Goal: Information Seeking & Learning: Find specific fact

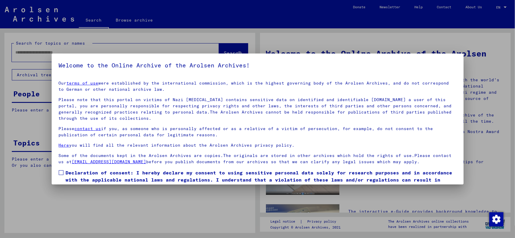
click at [62, 175] on label "Declaration of consent: I hereby declare my consent to using sensitive personal…" at bounding box center [258, 179] width 398 height 21
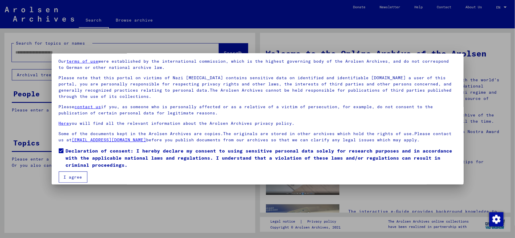
scroll to position [27, 0]
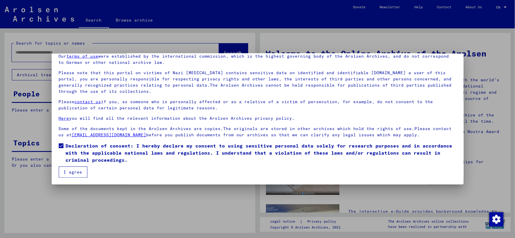
click at [73, 172] on button "I agree" at bounding box center [73, 171] width 29 height 11
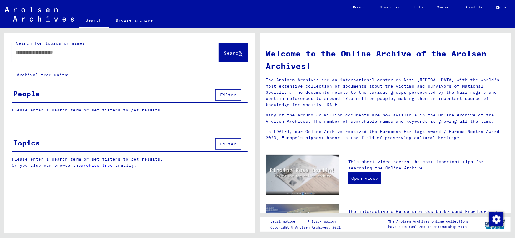
click at [84, 57] on div at bounding box center [107, 52] width 190 height 13
click at [72, 55] on input "text" at bounding box center [108, 52] width 186 height 6
click at [121, 8] on mat-toolbar "Search Browse archive Detailed questions/information about the documents? Send …" at bounding box center [257, 14] width 515 height 28
click at [31, 52] on input "*******" at bounding box center [108, 52] width 186 height 6
click at [55, 53] on input "********" at bounding box center [108, 52] width 186 height 6
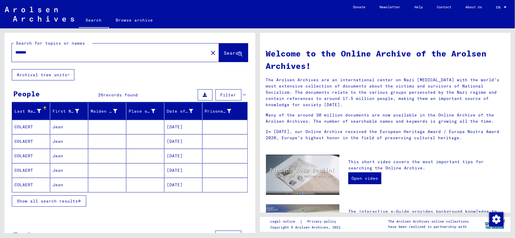
drag, startPoint x: 64, startPoint y: 195, endPoint x: 94, endPoint y: 186, distance: 31.2
click at [64, 195] on button "Show all search results" at bounding box center [49, 200] width 74 height 11
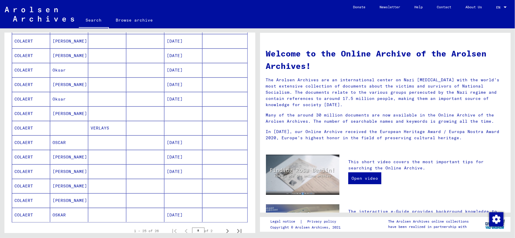
scroll to position [260, 0]
click at [168, 110] on mat-cell at bounding box center [184, 113] width 38 height 14
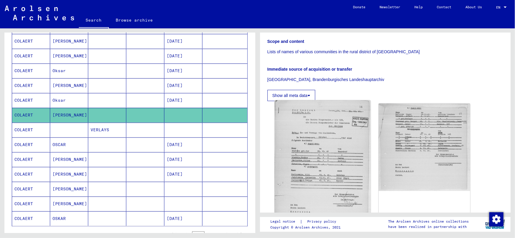
scroll to position [107, 0]
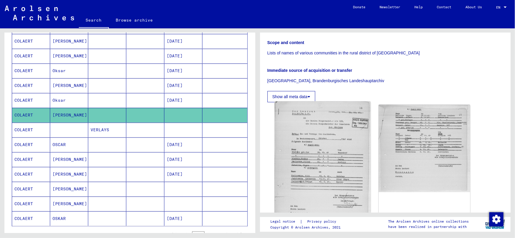
click at [321, 152] on img at bounding box center [323, 165] width 96 height 129
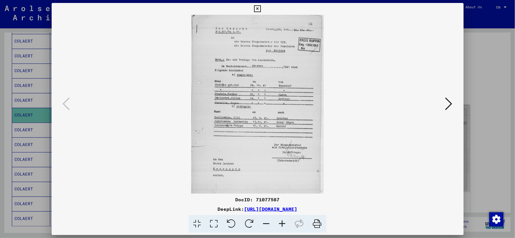
click at [279, 222] on icon at bounding box center [283, 224] width 16 height 18
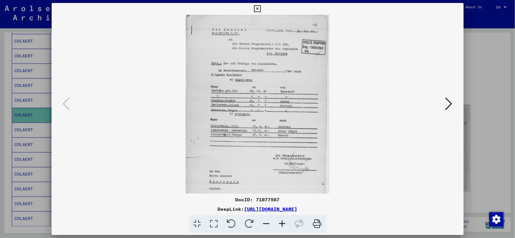
click at [280, 222] on icon at bounding box center [283, 224] width 16 height 18
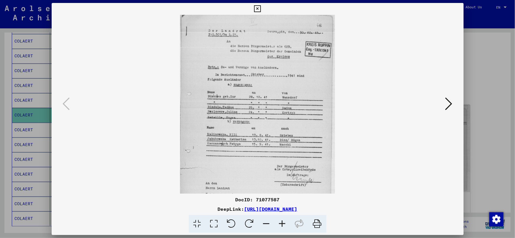
click at [280, 222] on icon at bounding box center [283, 224] width 16 height 18
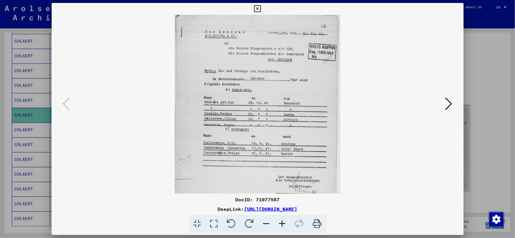
click at [280, 222] on icon at bounding box center [283, 224] width 16 height 18
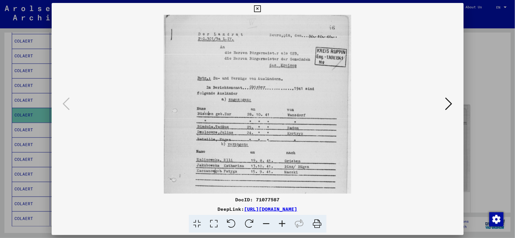
click at [280, 222] on icon at bounding box center [283, 224] width 16 height 18
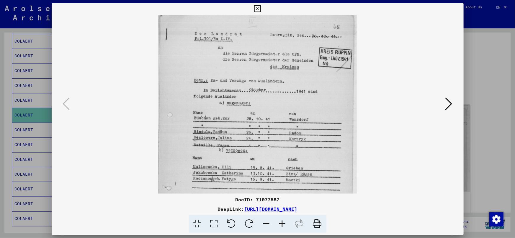
scroll to position [0, 0]
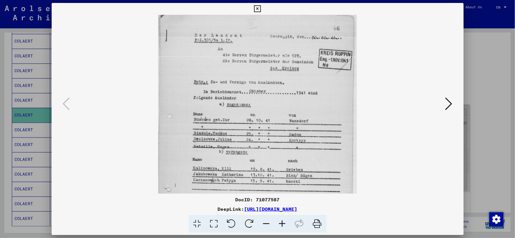
click at [267, 165] on img at bounding box center [257, 148] width 199 height 267
click at [452, 103] on icon at bounding box center [449, 104] width 7 height 14
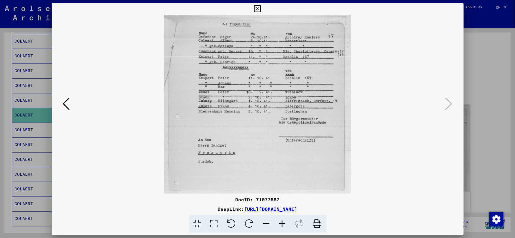
click at [209, 93] on img at bounding box center [257, 104] width 187 height 179
click at [508, 88] on div at bounding box center [257, 119] width 515 height 238
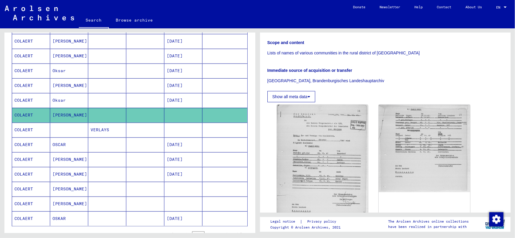
click at [174, 171] on mat-cell "[DATE]" at bounding box center [184, 174] width 38 height 14
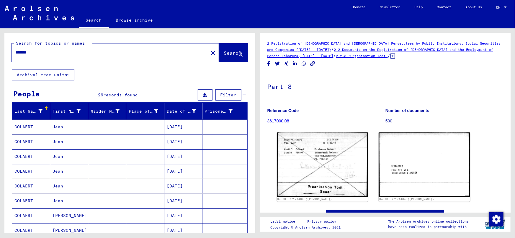
click at [1, 52] on div "Search for topics or names ******* close Search Archival tree units People 26 r…" at bounding box center [129, 130] width 258 height 204
click at [56, 51] on input "*******" at bounding box center [110, 52] width 190 height 6
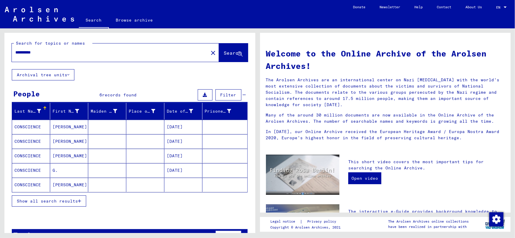
click at [54, 196] on button "Show all search results" at bounding box center [49, 200] width 74 height 11
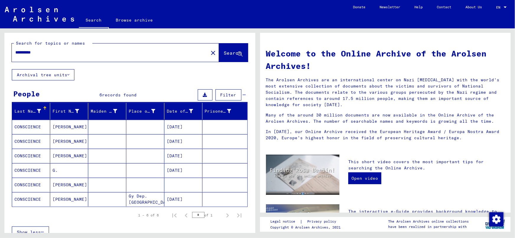
click at [75, 51] on input "**********" at bounding box center [108, 52] width 186 height 6
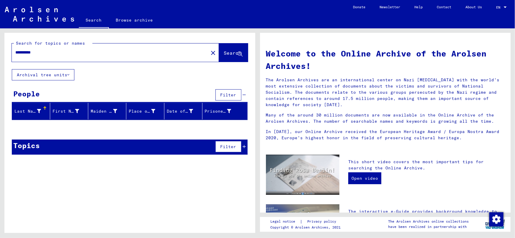
click at [83, 55] on input "**********" at bounding box center [108, 52] width 186 height 6
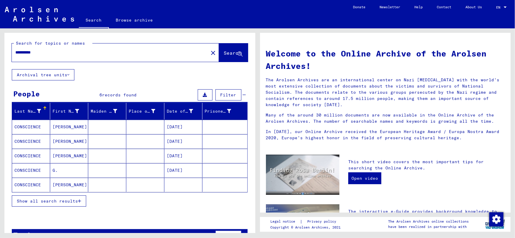
click at [61, 198] on span "Show all search results" at bounding box center [47, 200] width 61 height 5
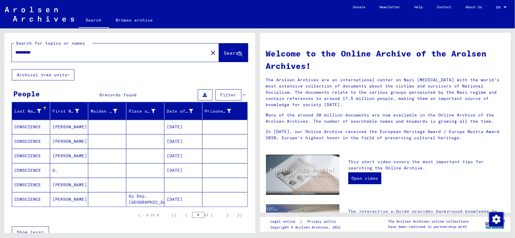
click at [150, 71] on div "**********" at bounding box center [129, 156] width 251 height 247
drag, startPoint x: 9, startPoint y: 54, endPoint x: 1, endPoint y: 56, distance: 8.2
click at [1, 55] on div "**********" at bounding box center [129, 130] width 258 height 204
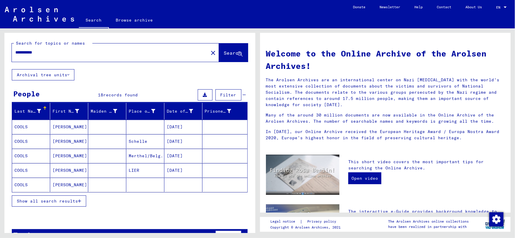
click at [58, 202] on span "Show all search results" at bounding box center [47, 200] width 61 height 5
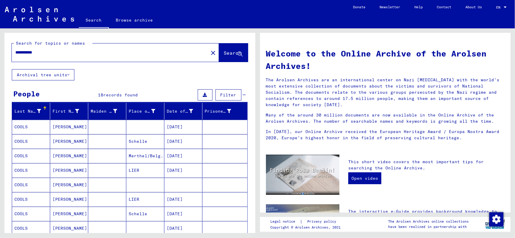
click at [177, 154] on mat-cell "[DATE]" at bounding box center [184, 156] width 38 height 14
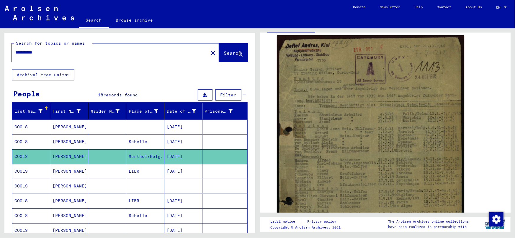
scroll to position [112, 0]
drag, startPoint x: 250, startPoint y: 106, endPoint x: 250, endPoint y: 112, distance: 5.9
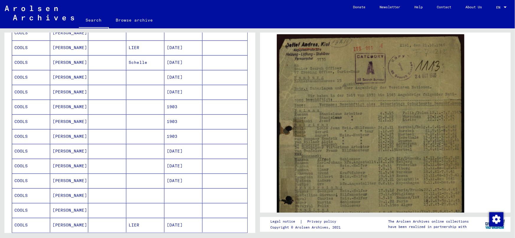
scroll to position [155, 0]
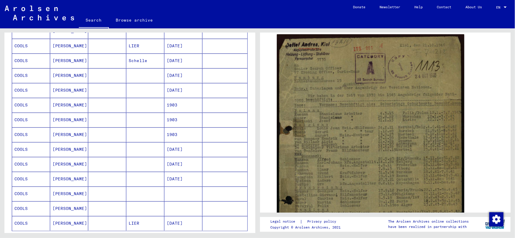
click at [186, 175] on mat-cell "[DATE]" at bounding box center [184, 179] width 38 height 14
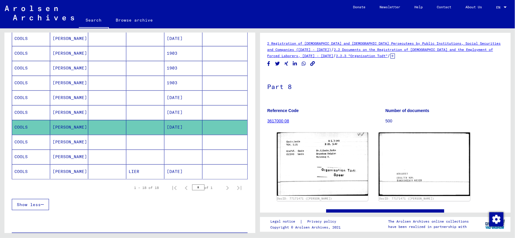
scroll to position [212, 0]
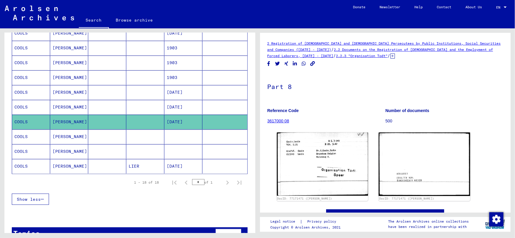
click at [189, 135] on mat-cell at bounding box center [184, 136] width 38 height 14
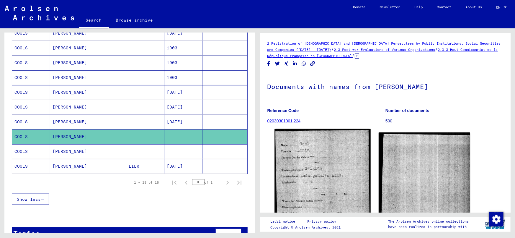
click at [315, 168] on img at bounding box center [323, 194] width 96 height 130
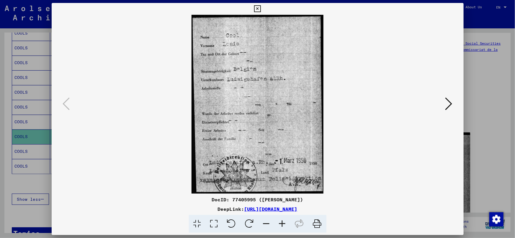
drag, startPoint x: 487, startPoint y: 87, endPoint x: 448, endPoint y: 87, distance: 39.3
click at [487, 86] on div at bounding box center [257, 119] width 515 height 238
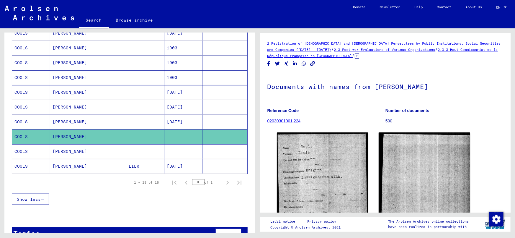
click at [172, 146] on mat-cell at bounding box center [184, 151] width 38 height 14
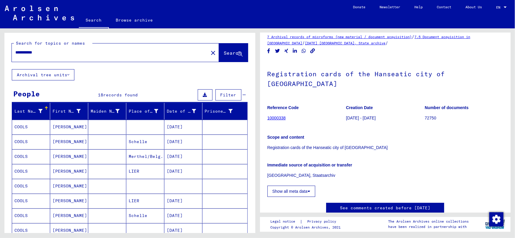
drag, startPoint x: 53, startPoint y: 50, endPoint x: 1, endPoint y: 49, distance: 52.9
click at [1, 49] on div "**********" at bounding box center [129, 130] width 258 height 204
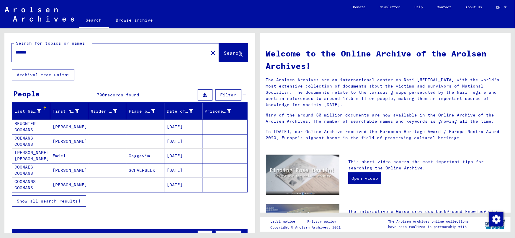
click at [52, 194] on div "Show all search results" at bounding box center [130, 200] width 236 height 17
click at [66, 197] on button "Show all search results" at bounding box center [49, 200] width 74 height 11
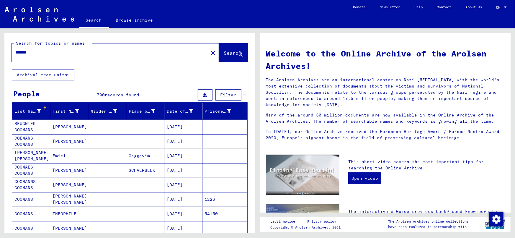
click at [68, 51] on input "*******" at bounding box center [108, 52] width 186 height 6
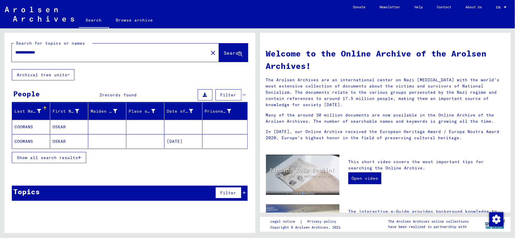
click at [67, 158] on span "Show all search results" at bounding box center [47, 157] width 61 height 5
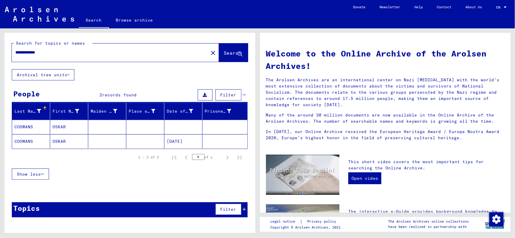
click at [183, 137] on mat-cell "[DATE]" at bounding box center [184, 141] width 38 height 14
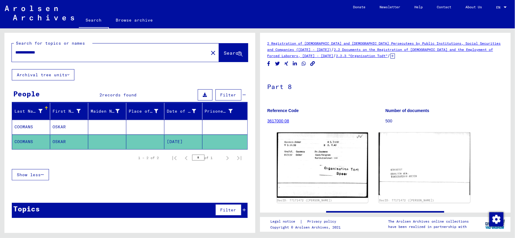
click at [175, 129] on mat-cell at bounding box center [184, 127] width 38 height 14
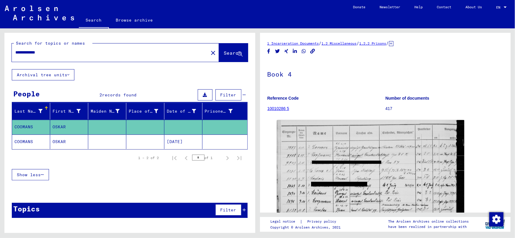
drag, startPoint x: 49, startPoint y: 53, endPoint x: 1, endPoint y: 60, distance: 48.6
click at [1, 60] on div "**********" at bounding box center [129, 130] width 258 height 204
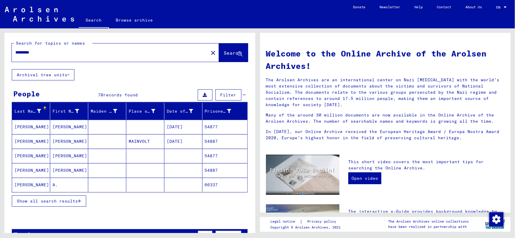
click at [65, 198] on span "Show all search results" at bounding box center [47, 200] width 61 height 5
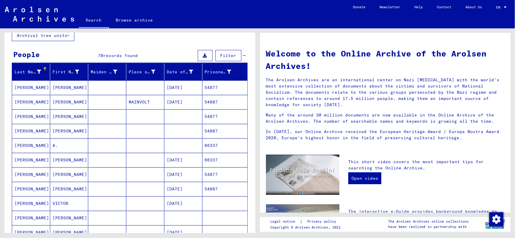
scroll to position [45, 0]
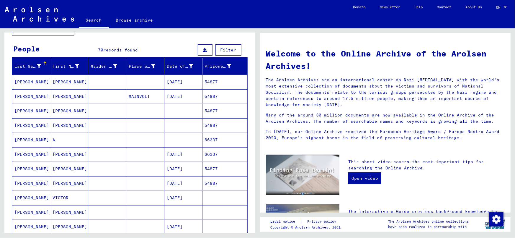
click at [170, 204] on mat-cell "[DATE]" at bounding box center [184, 197] width 38 height 14
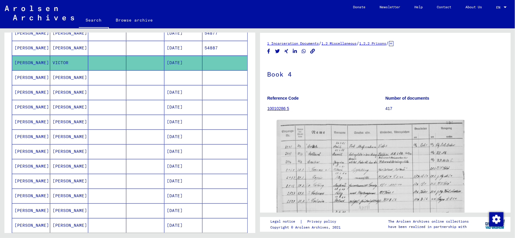
scroll to position [189, 0]
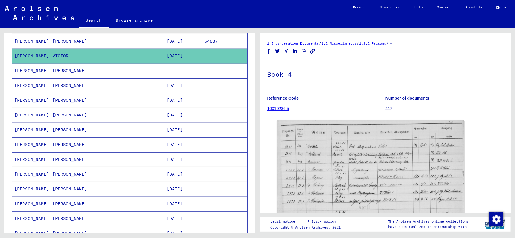
click at [181, 99] on mat-cell "[DATE]" at bounding box center [184, 100] width 38 height 14
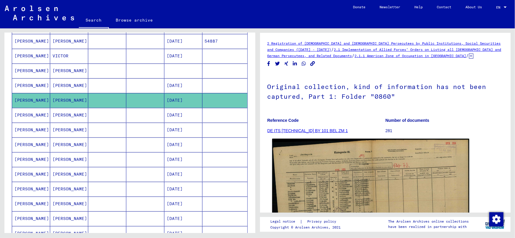
click at [333, 182] on img at bounding box center [370, 210] width 197 height 143
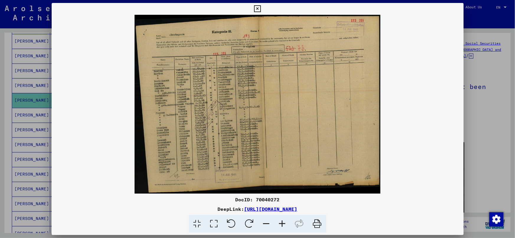
click at [279, 224] on icon at bounding box center [283, 224] width 16 height 18
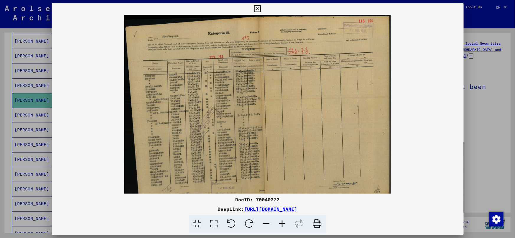
click at [279, 224] on icon at bounding box center [283, 224] width 16 height 18
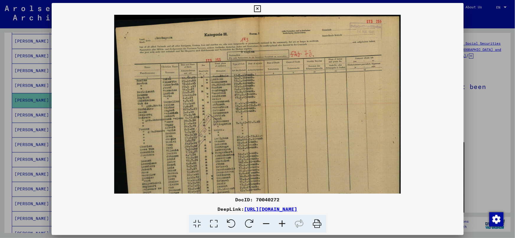
click at [279, 224] on icon at bounding box center [283, 224] width 16 height 18
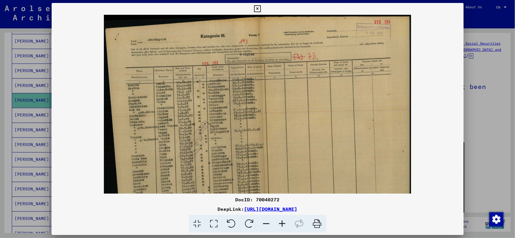
click at [279, 224] on icon at bounding box center [283, 224] width 16 height 18
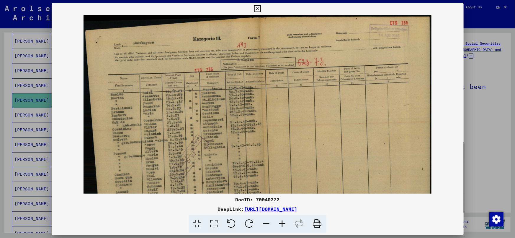
click at [279, 224] on icon at bounding box center [283, 224] width 16 height 18
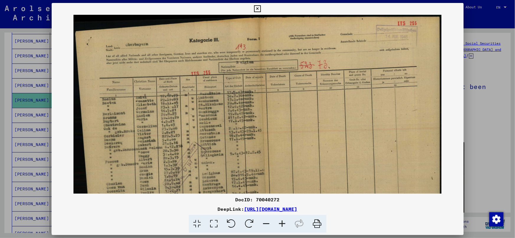
click at [279, 224] on icon at bounding box center [283, 224] width 16 height 18
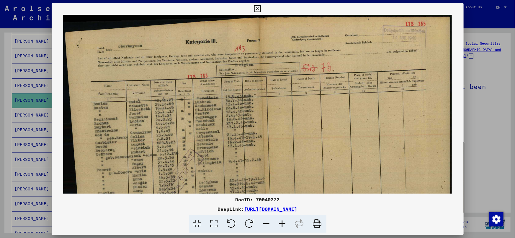
click at [279, 224] on icon at bounding box center [283, 224] width 16 height 18
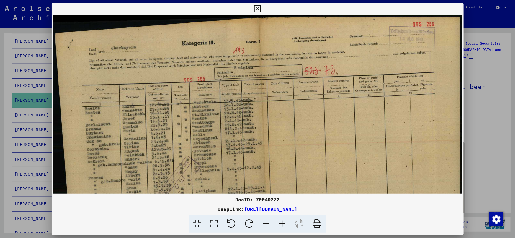
click at [279, 224] on icon at bounding box center [283, 224] width 16 height 18
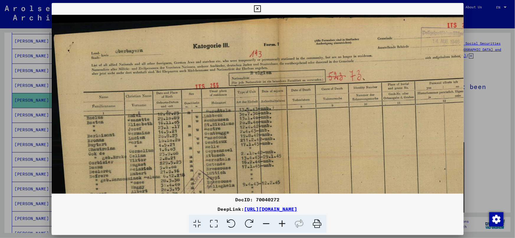
click at [279, 224] on icon at bounding box center [283, 224] width 16 height 18
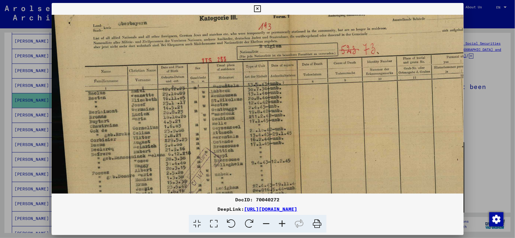
scroll to position [57, 1]
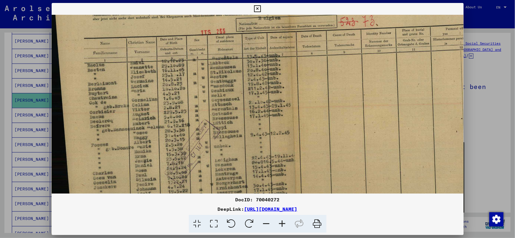
drag, startPoint x: 190, startPoint y: 169, endPoint x: 194, endPoint y: 111, distance: 57.5
click at [194, 111] on img at bounding box center [286, 127] width 470 height 341
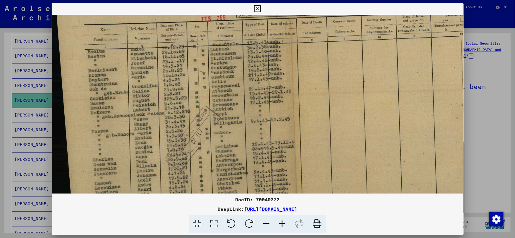
scroll to position [132, 1]
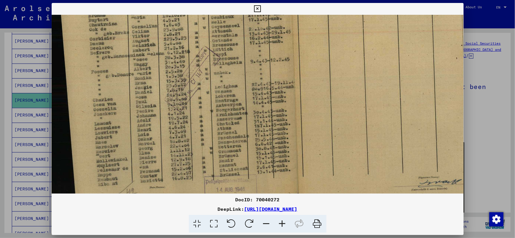
drag, startPoint x: 186, startPoint y: 157, endPoint x: 193, endPoint y: 82, distance: 75.3
click at [193, 82] on img at bounding box center [286, 54] width 470 height 341
click at [488, 131] on div at bounding box center [257, 119] width 515 height 238
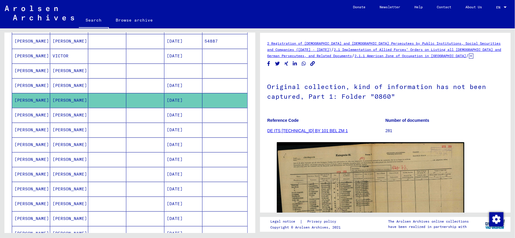
click at [186, 118] on mat-cell "[DATE]" at bounding box center [184, 115] width 38 height 14
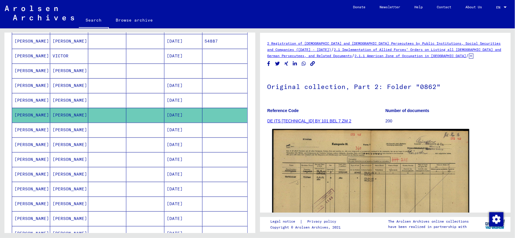
click at [330, 171] on img at bounding box center [370, 200] width 197 height 142
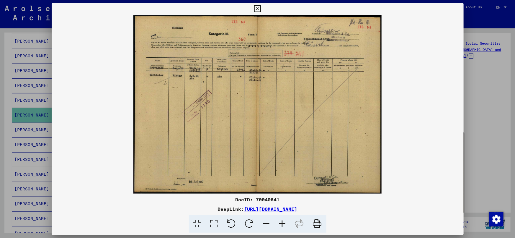
click at [280, 225] on icon at bounding box center [283, 224] width 16 height 18
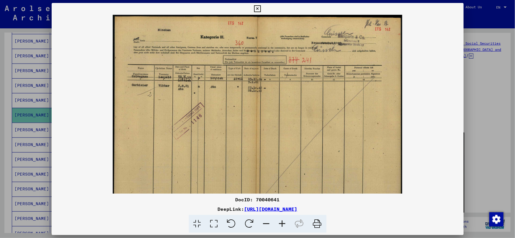
click at [280, 225] on icon at bounding box center [283, 224] width 16 height 18
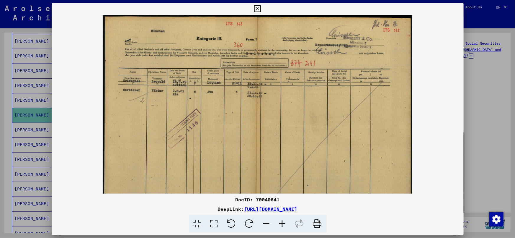
click at [280, 225] on icon at bounding box center [283, 224] width 16 height 18
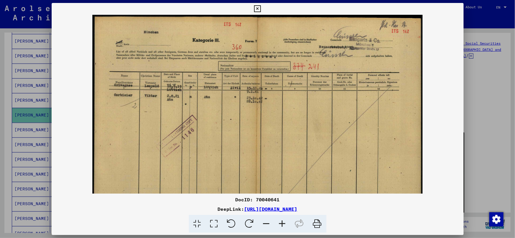
click at [280, 225] on icon at bounding box center [283, 224] width 16 height 18
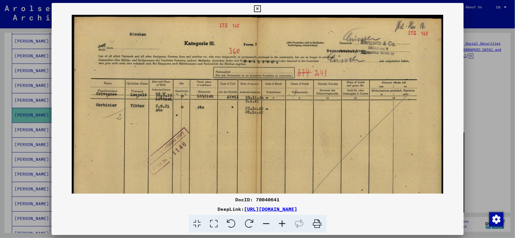
click at [280, 225] on icon at bounding box center [283, 224] width 16 height 18
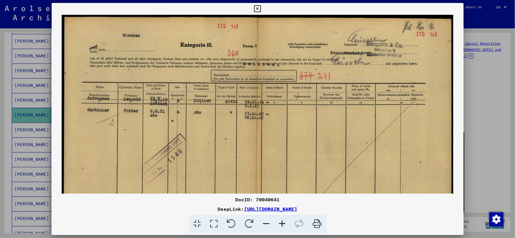
click at [280, 225] on icon at bounding box center [283, 224] width 16 height 18
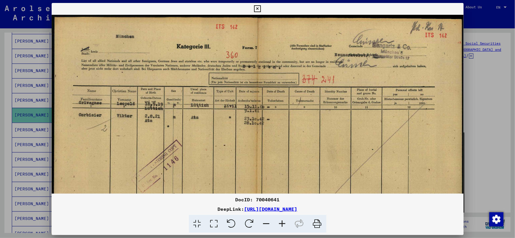
click at [280, 225] on icon at bounding box center [283, 224] width 16 height 18
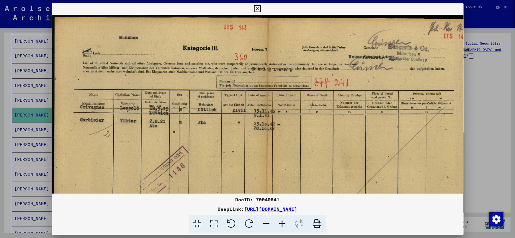
click at [280, 225] on icon at bounding box center [283, 224] width 16 height 18
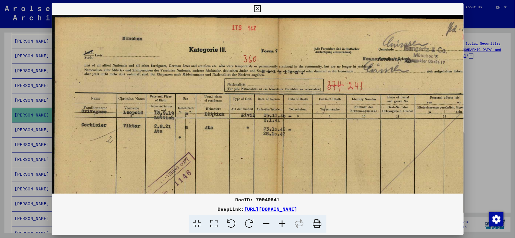
click at [484, 113] on div at bounding box center [257, 119] width 515 height 238
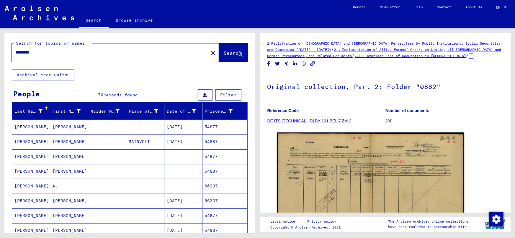
click at [68, 49] on input "*********" at bounding box center [110, 52] width 190 height 6
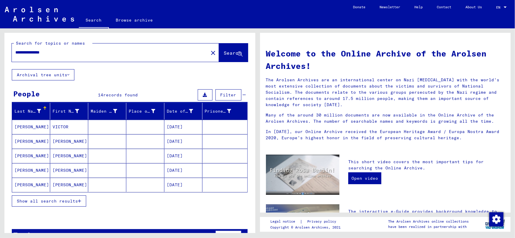
click at [70, 195] on button "Show all search results" at bounding box center [49, 200] width 74 height 11
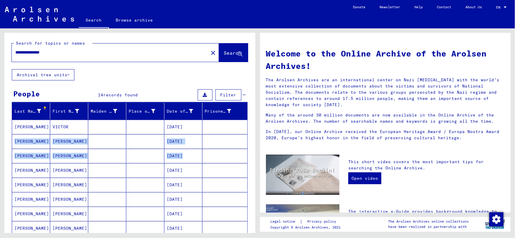
drag, startPoint x: 255, startPoint y: 128, endPoint x: 253, endPoint y: 153, distance: 25.5
click at [253, 154] on div "**********" at bounding box center [129, 135] width 251 height 204
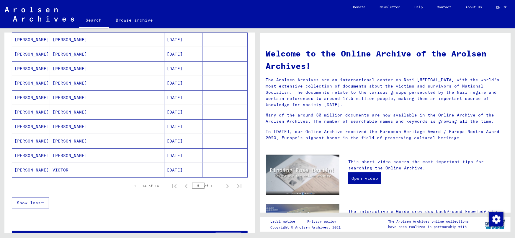
click at [175, 170] on mat-cell "[DATE]" at bounding box center [184, 170] width 38 height 14
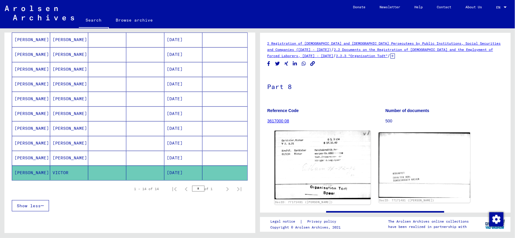
click at [302, 159] on img at bounding box center [323, 165] width 96 height 69
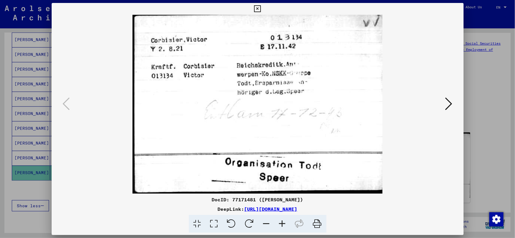
click at [490, 80] on div at bounding box center [257, 119] width 515 height 238
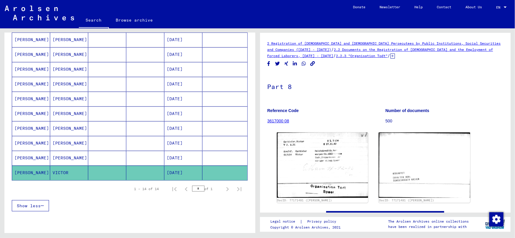
click at [189, 154] on mat-cell "[DATE]" at bounding box center [184, 158] width 38 height 14
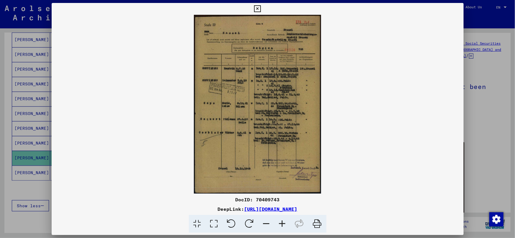
click at [283, 220] on icon at bounding box center [283, 224] width 16 height 18
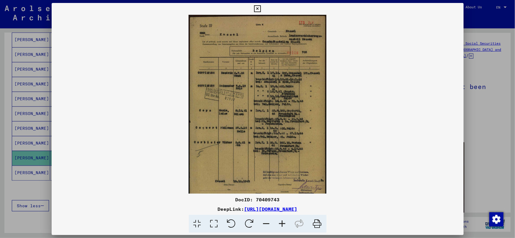
click at [283, 220] on icon at bounding box center [283, 224] width 16 height 18
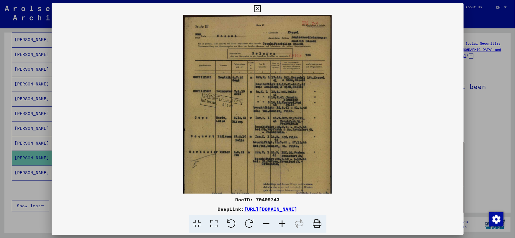
click at [283, 220] on icon at bounding box center [283, 224] width 16 height 18
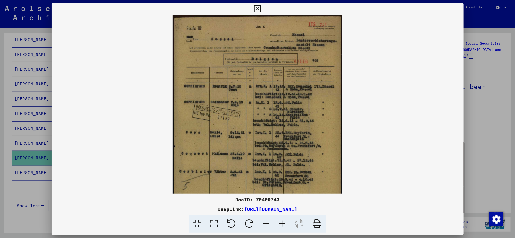
click at [283, 220] on icon at bounding box center [283, 224] width 16 height 18
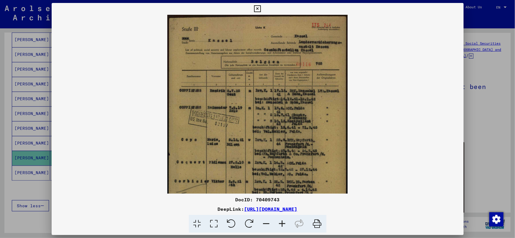
click at [283, 220] on icon at bounding box center [283, 224] width 16 height 18
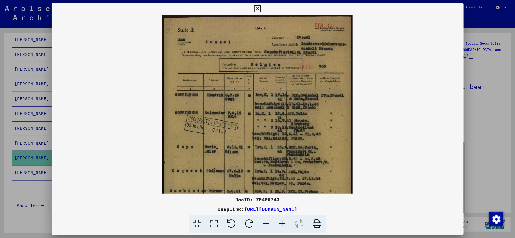
click at [283, 220] on icon at bounding box center [283, 224] width 16 height 18
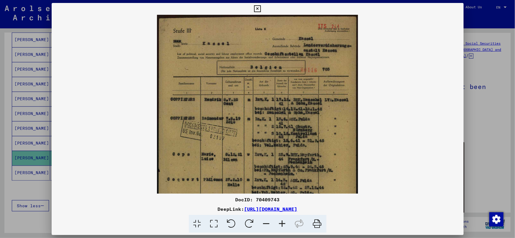
click at [283, 220] on icon at bounding box center [283, 224] width 16 height 18
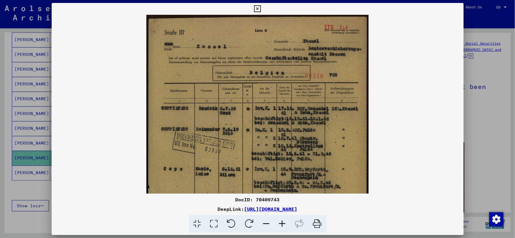
click at [283, 220] on icon at bounding box center [283, 224] width 16 height 18
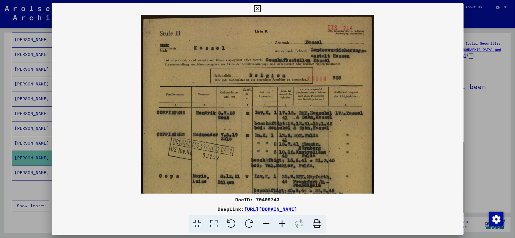
click at [283, 220] on icon at bounding box center [283, 224] width 16 height 18
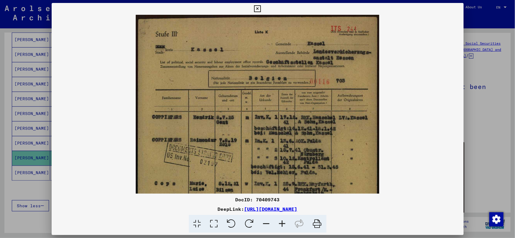
click at [283, 220] on icon at bounding box center [283, 224] width 16 height 18
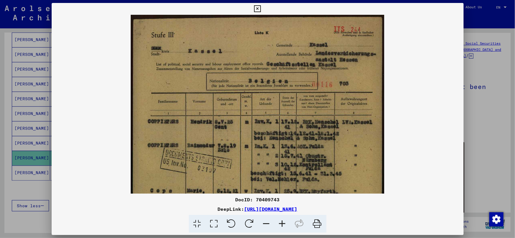
click at [283, 220] on icon at bounding box center [283, 224] width 16 height 18
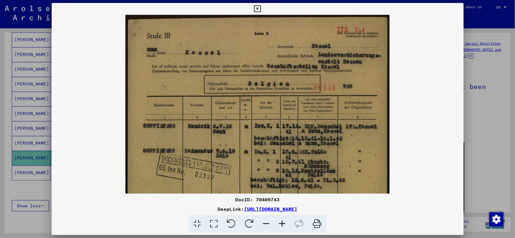
click at [283, 220] on icon at bounding box center [283, 224] width 16 height 18
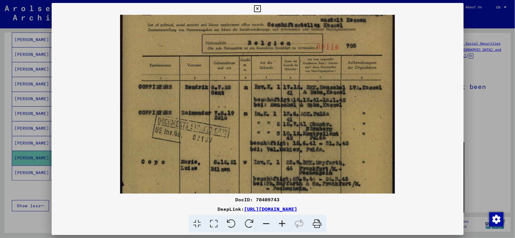
drag, startPoint x: 246, startPoint y: 173, endPoint x: 256, endPoint y: 128, distance: 45.9
click at [256, 128] on img at bounding box center [257, 163] width 275 height 385
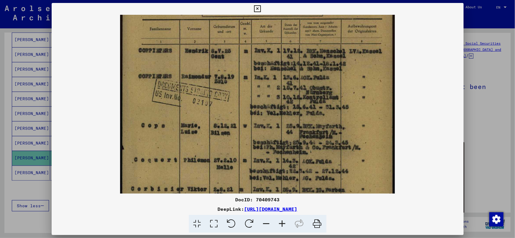
drag, startPoint x: 251, startPoint y: 177, endPoint x: 250, endPoint y: 141, distance: 35.4
click at [250, 141] on img at bounding box center [257, 127] width 275 height 385
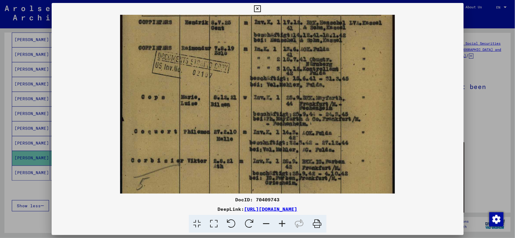
scroll to position [112, 0]
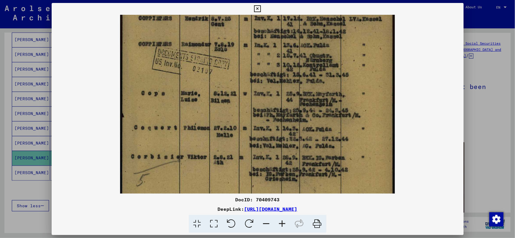
drag, startPoint x: 251, startPoint y: 166, endPoint x: 252, endPoint y: 135, distance: 31.6
click at [252, 135] on img at bounding box center [257, 95] width 275 height 385
click at [8, 192] on div at bounding box center [257, 119] width 515 height 238
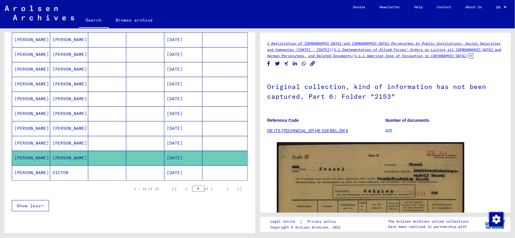
click at [184, 138] on mat-cell "[DATE]" at bounding box center [184, 143] width 38 height 14
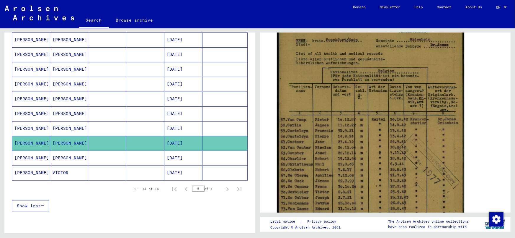
scroll to position [139, 0]
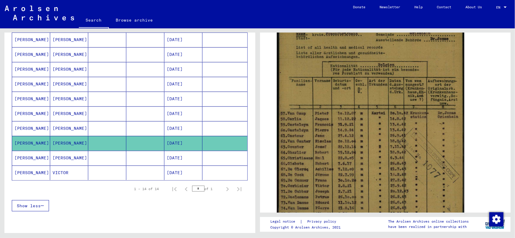
click at [181, 126] on mat-cell "[DATE]" at bounding box center [184, 128] width 38 height 14
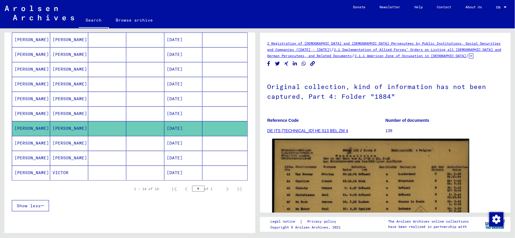
click at [364, 175] on img at bounding box center [370, 209] width 197 height 141
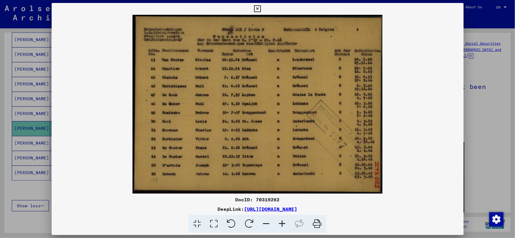
click at [285, 223] on icon at bounding box center [283, 224] width 16 height 18
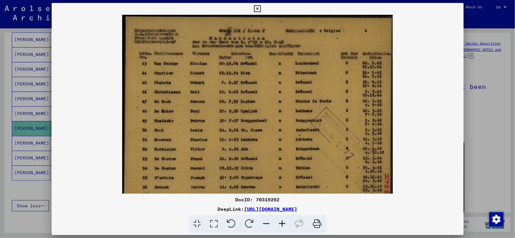
click at [285, 223] on icon at bounding box center [283, 224] width 16 height 18
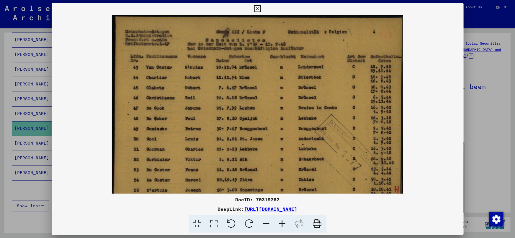
click at [285, 223] on icon at bounding box center [283, 224] width 16 height 18
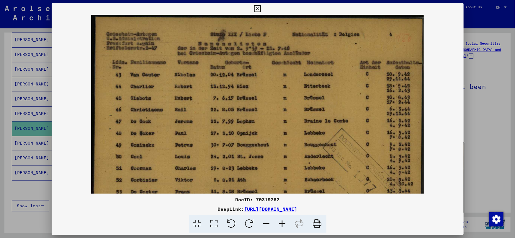
click at [285, 223] on icon at bounding box center [283, 224] width 16 height 18
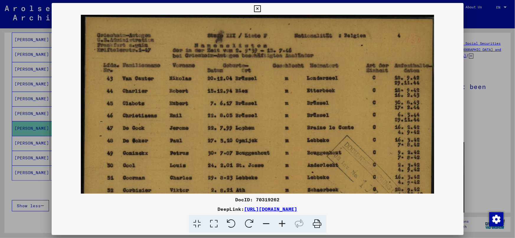
click at [285, 223] on icon at bounding box center [283, 224] width 16 height 18
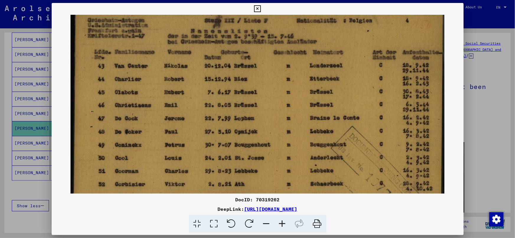
scroll to position [15, 0]
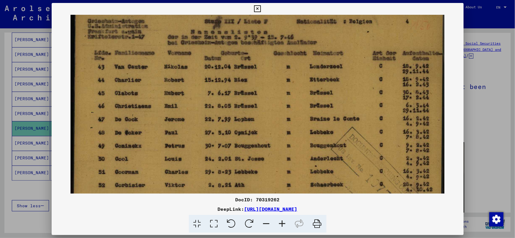
drag, startPoint x: 206, startPoint y: 154, endPoint x: 211, endPoint y: 136, distance: 17.9
click at [211, 136] on img at bounding box center [258, 132] width 374 height 267
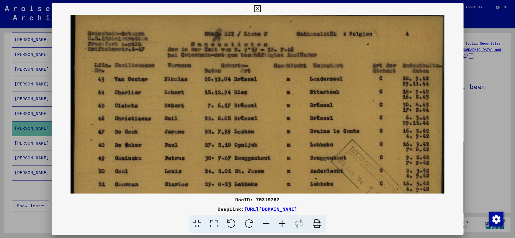
scroll to position [0, 0]
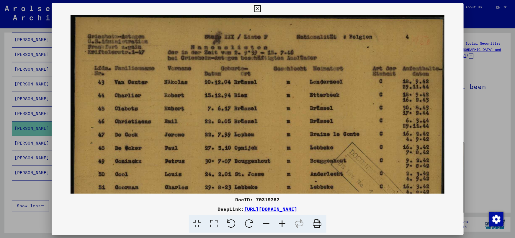
drag, startPoint x: 212, startPoint y: 136, endPoint x: 211, endPoint y: 104, distance: 31.6
click at [211, 104] on img at bounding box center [258, 148] width 374 height 267
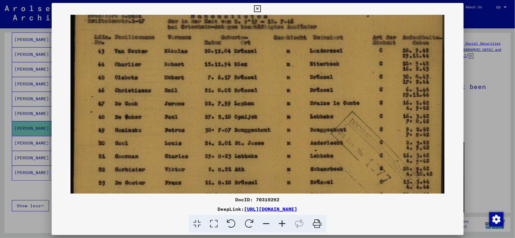
scroll to position [32, 0]
drag, startPoint x: 246, startPoint y: 132, endPoint x: 249, endPoint y: 100, distance: 32.0
click at [249, 100] on img at bounding box center [258, 116] width 374 height 267
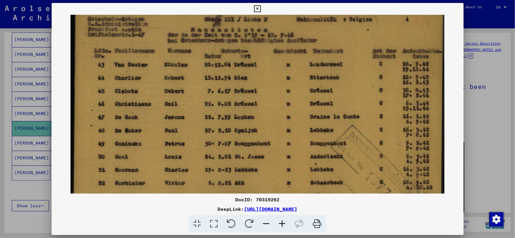
scroll to position [17, 0]
drag, startPoint x: 253, startPoint y: 85, endPoint x: 248, endPoint y: 101, distance: 16.6
click at [248, 101] on img at bounding box center [258, 131] width 374 height 267
click at [224, 133] on img at bounding box center [258, 131] width 374 height 267
click at [482, 139] on div at bounding box center [257, 119] width 515 height 238
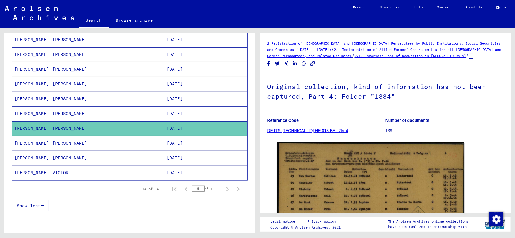
click at [159, 112] on mat-cell at bounding box center [145, 113] width 38 height 14
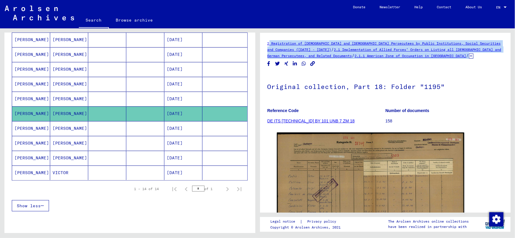
drag, startPoint x: 513, startPoint y: 69, endPoint x: 499, endPoint y: 95, distance: 29.1
click at [514, 87] on div "2 Registration of [DEMOGRAPHIC_DATA] and [DEMOGRAPHIC_DATA] Persecutees by Publ…" at bounding box center [387, 130] width 258 height 204
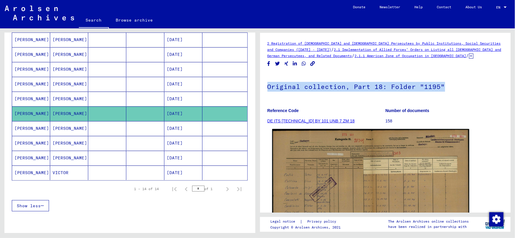
click at [367, 174] on img at bounding box center [370, 199] width 197 height 141
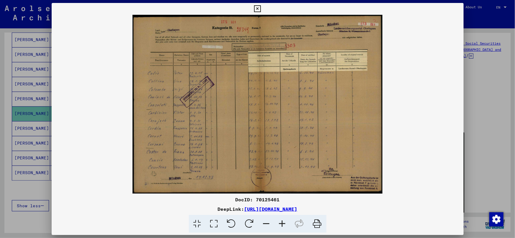
click at [279, 222] on icon at bounding box center [283, 224] width 16 height 18
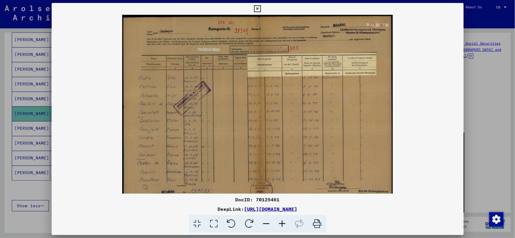
click at [279, 222] on icon at bounding box center [283, 224] width 16 height 18
click at [279, 223] on icon at bounding box center [283, 224] width 16 height 18
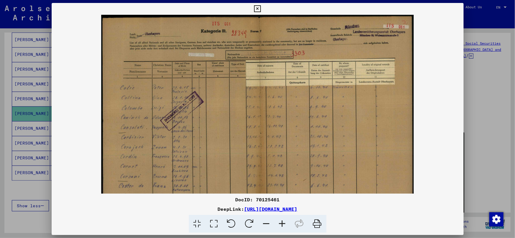
click at [279, 223] on icon at bounding box center [283, 224] width 16 height 18
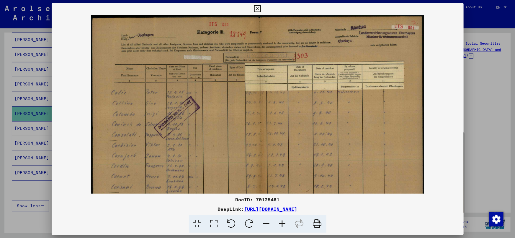
click at [279, 223] on icon at bounding box center [283, 224] width 16 height 18
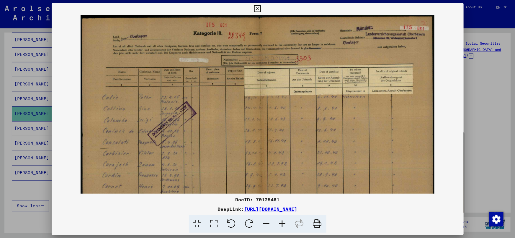
click at [279, 223] on icon at bounding box center [283, 224] width 16 height 18
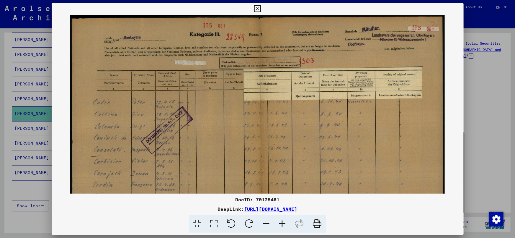
click at [279, 223] on icon at bounding box center [283, 224] width 16 height 18
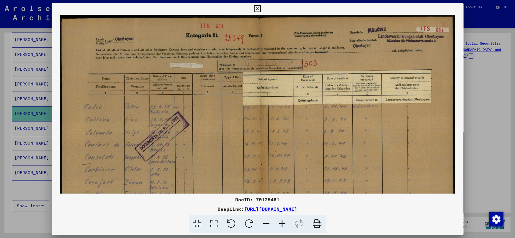
click at [192, 141] on img at bounding box center [257, 156] width 395 height 282
drag, startPoint x: 485, startPoint y: 128, endPoint x: 469, endPoint y: 128, distance: 16.3
click at [484, 128] on div at bounding box center [257, 119] width 515 height 238
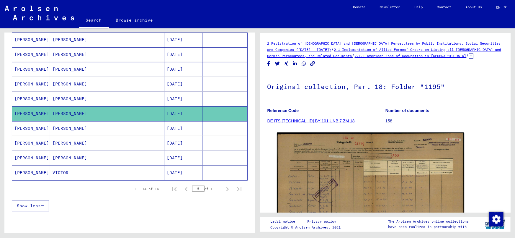
click at [172, 96] on mat-cell "[DATE]" at bounding box center [184, 99] width 38 height 14
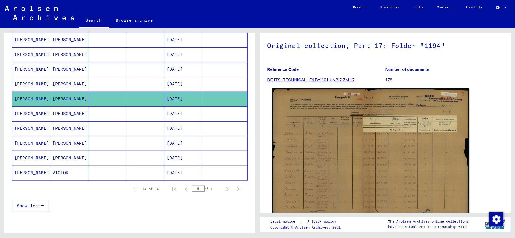
scroll to position [44, 0]
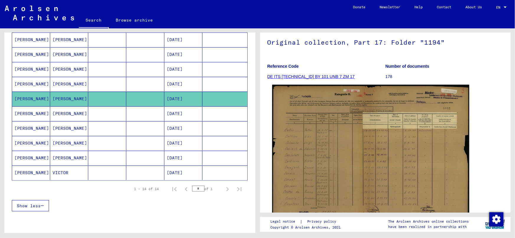
click at [354, 133] on img at bounding box center [370, 153] width 197 height 137
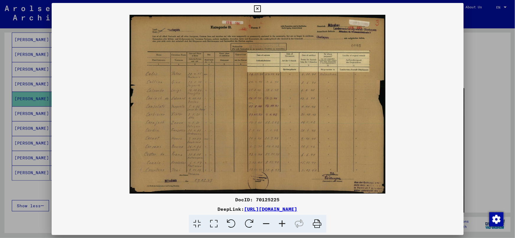
click at [479, 101] on div at bounding box center [257, 119] width 515 height 238
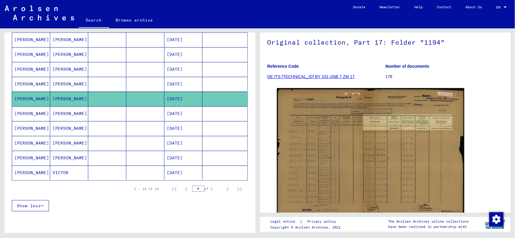
click at [181, 79] on mat-cell "[DATE]" at bounding box center [184, 84] width 38 height 14
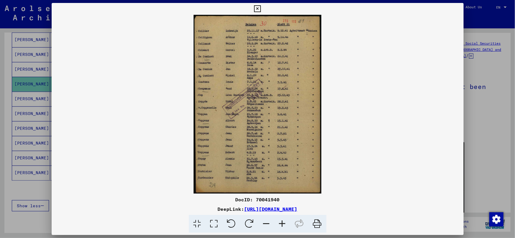
click at [279, 224] on icon at bounding box center [283, 224] width 16 height 18
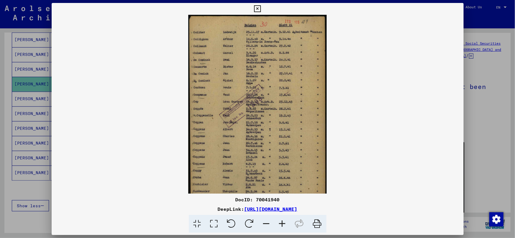
click at [281, 224] on icon at bounding box center [283, 224] width 16 height 18
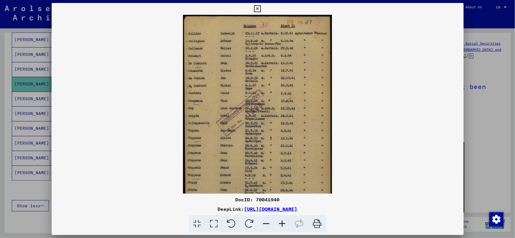
click at [281, 224] on icon at bounding box center [283, 224] width 16 height 18
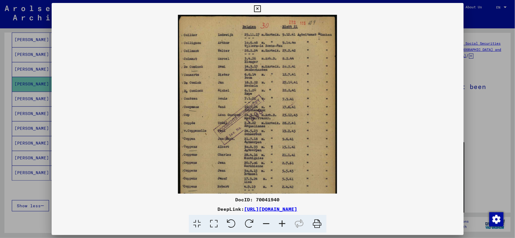
click at [281, 224] on icon at bounding box center [283, 224] width 16 height 18
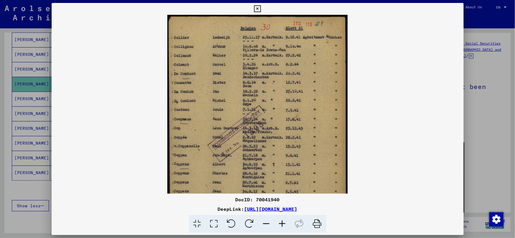
click at [281, 224] on icon at bounding box center [283, 224] width 16 height 18
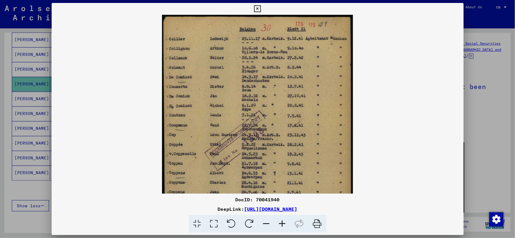
click at [281, 224] on icon at bounding box center [283, 224] width 16 height 18
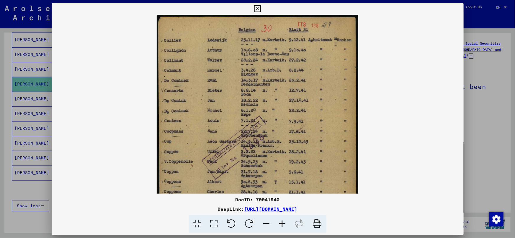
click at [281, 224] on icon at bounding box center [283, 224] width 16 height 18
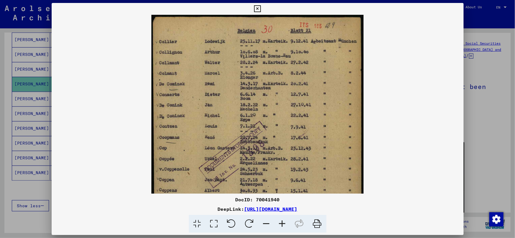
click at [281, 224] on icon at bounding box center [283, 224] width 16 height 18
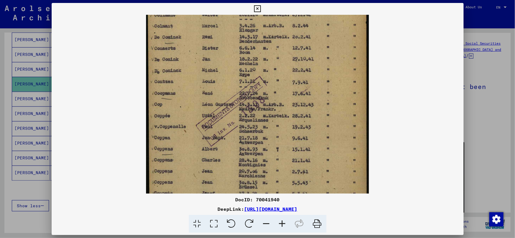
drag, startPoint x: 178, startPoint y: 161, endPoint x: 191, endPoint y: 106, distance: 56.5
click at [191, 106] on img at bounding box center [257, 121] width 223 height 312
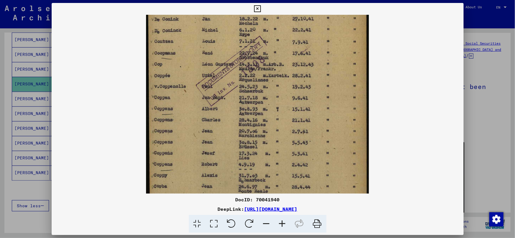
drag, startPoint x: 203, startPoint y: 150, endPoint x: 206, endPoint y: 115, distance: 34.6
click at [206, 115] on img at bounding box center [257, 80] width 223 height 312
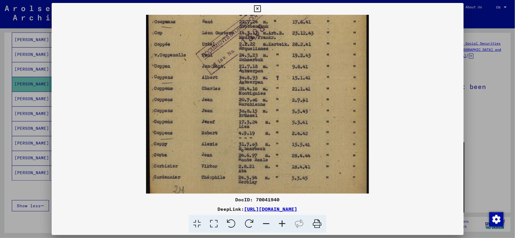
drag, startPoint x: 208, startPoint y: 141, endPoint x: 209, endPoint y: 110, distance: 31.9
click at [209, 110] on img at bounding box center [257, 49] width 223 height 312
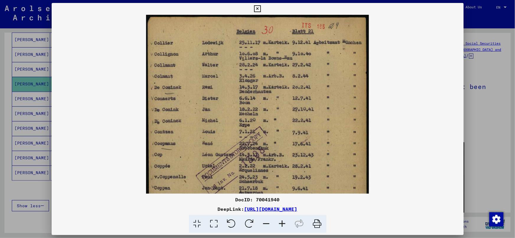
drag, startPoint x: 315, startPoint y: 58, endPoint x: 304, endPoint y: 198, distance: 139.8
click at [304, 198] on div "DocID: 70041940 DeepLink: [URL][DOMAIN_NAME]" at bounding box center [258, 118] width 412 height 230
click at [501, 115] on div at bounding box center [257, 119] width 515 height 238
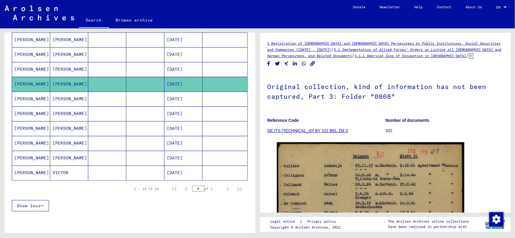
click at [179, 70] on mat-cell "[DATE]" at bounding box center [184, 69] width 38 height 14
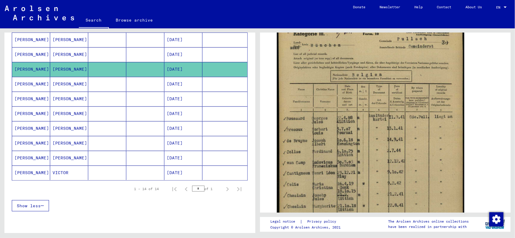
scroll to position [134, 0]
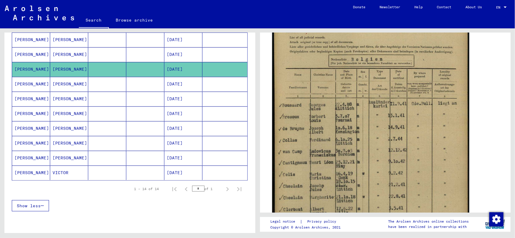
click at [332, 161] on img at bounding box center [370, 139] width 197 height 276
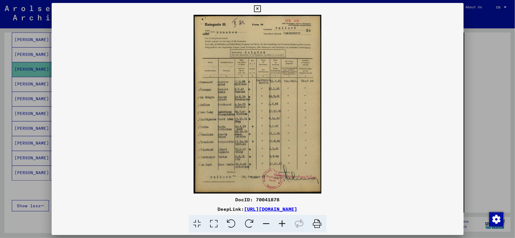
click at [221, 113] on img at bounding box center [258, 104] width 412 height 179
click at [494, 91] on div at bounding box center [257, 119] width 515 height 238
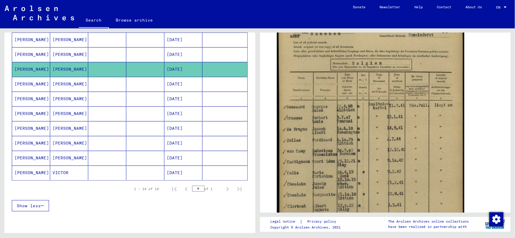
click at [184, 53] on mat-cell "[DATE]" at bounding box center [184, 54] width 38 height 14
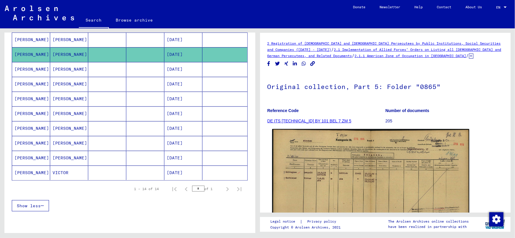
click at [320, 183] on img at bounding box center [370, 199] width 197 height 140
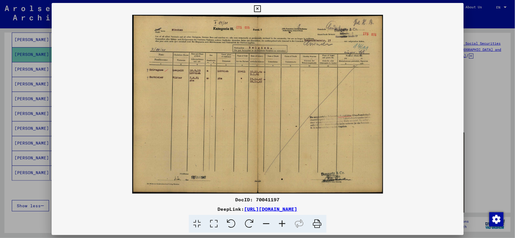
click at [508, 100] on div at bounding box center [257, 119] width 515 height 238
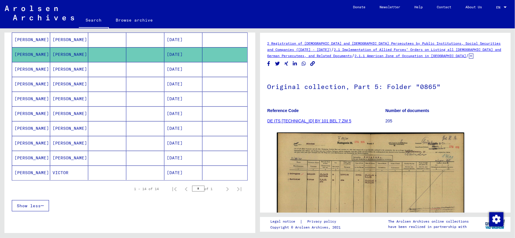
click at [105, 40] on mat-cell at bounding box center [107, 39] width 38 height 14
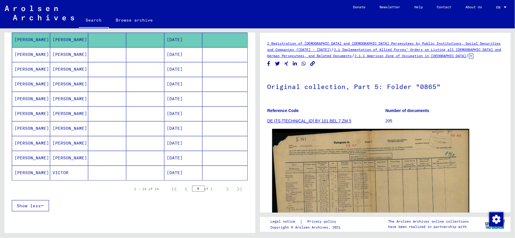
click at [346, 172] on img at bounding box center [370, 201] width 197 height 144
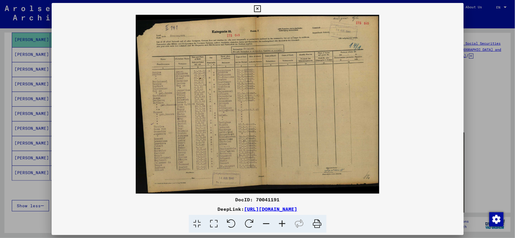
click at [277, 224] on icon at bounding box center [283, 224] width 16 height 18
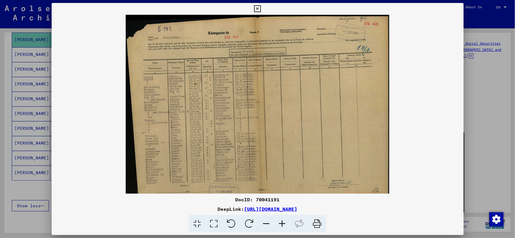
click at [277, 224] on icon at bounding box center [283, 224] width 16 height 18
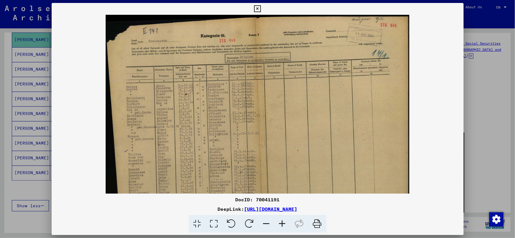
click at [277, 224] on icon at bounding box center [283, 224] width 16 height 18
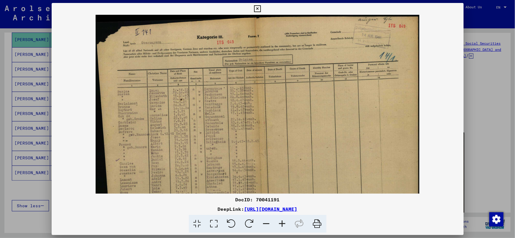
click at [277, 224] on icon at bounding box center [283, 224] width 16 height 18
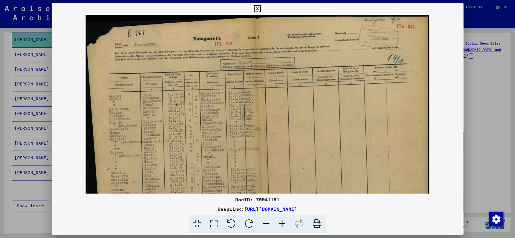
click at [277, 224] on icon at bounding box center [283, 224] width 16 height 18
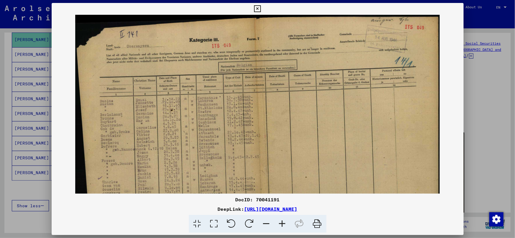
click at [277, 224] on icon at bounding box center [283, 224] width 16 height 18
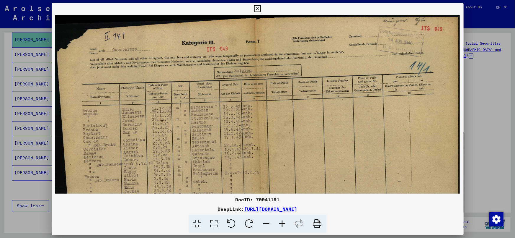
drag, startPoint x: 488, startPoint y: 114, endPoint x: 475, endPoint y: 112, distance: 13.2
click at [488, 114] on div at bounding box center [257, 119] width 515 height 238
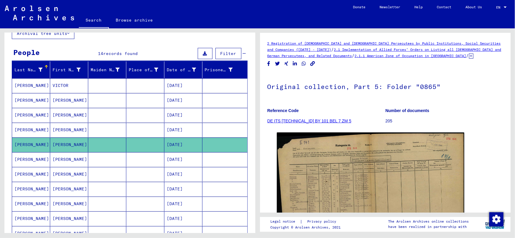
scroll to position [33, 0]
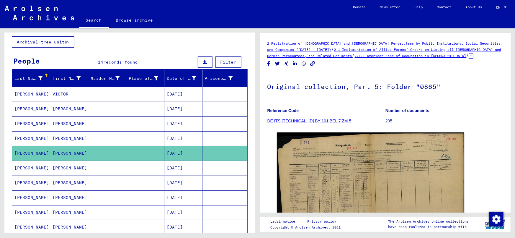
click at [175, 132] on mat-cell "[DATE]" at bounding box center [184, 138] width 38 height 14
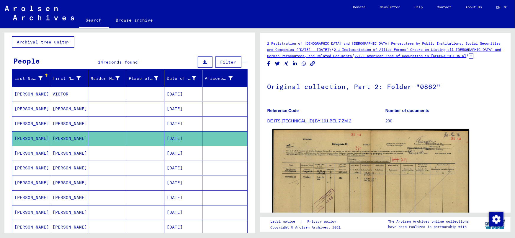
click at [302, 164] on img at bounding box center [370, 200] width 197 height 142
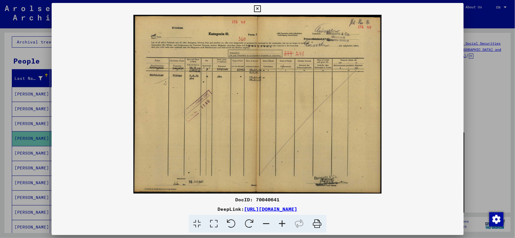
click at [477, 100] on div at bounding box center [257, 119] width 515 height 238
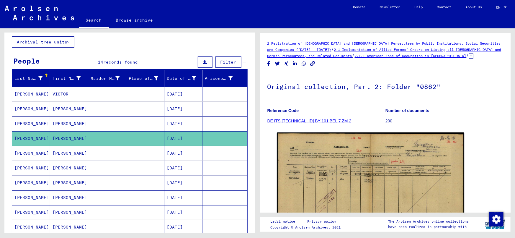
click at [171, 117] on mat-cell "[DATE]" at bounding box center [184, 123] width 38 height 14
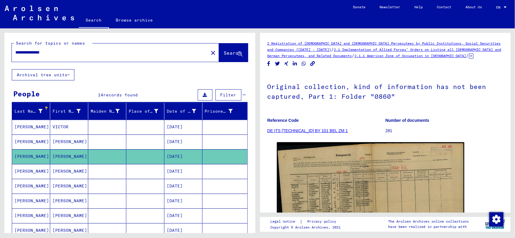
drag, startPoint x: 56, startPoint y: 52, endPoint x: 1, endPoint y: 49, distance: 55.6
click at [1, 49] on div "**********" at bounding box center [129, 130] width 258 height 204
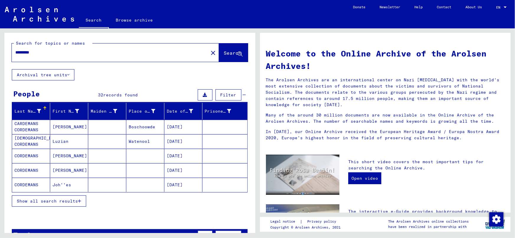
click at [58, 202] on span "Show all search results" at bounding box center [47, 200] width 61 height 5
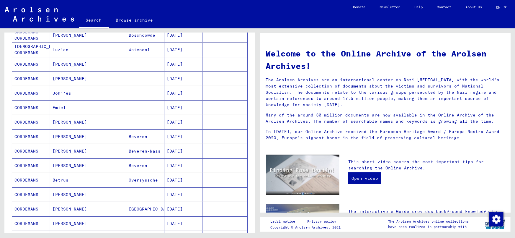
scroll to position [93, 0]
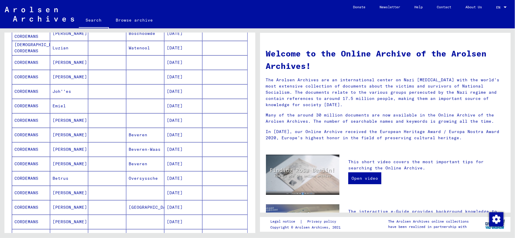
click at [180, 135] on mat-cell "[DATE]" at bounding box center [184, 135] width 38 height 14
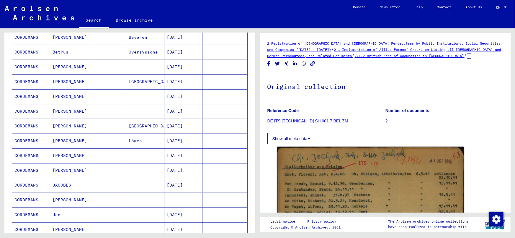
scroll to position [224, 0]
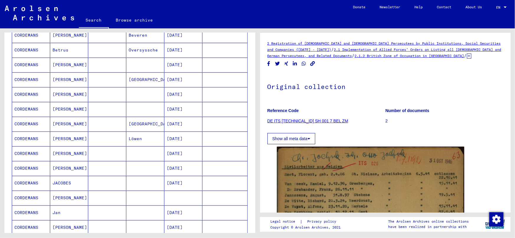
click at [189, 222] on mat-cell "[DATE]" at bounding box center [184, 227] width 38 height 14
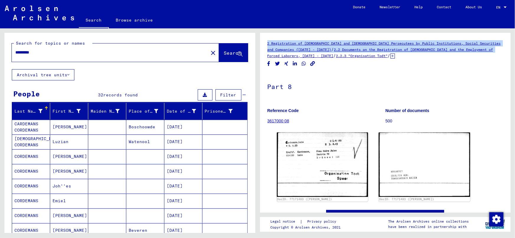
drag, startPoint x: 255, startPoint y: 176, endPoint x: 263, endPoint y: 56, distance: 120.4
click at [263, 28] on div "Search for topics or names ********* close Search Archival tree units People 32…" at bounding box center [257, 28] width 515 height 0
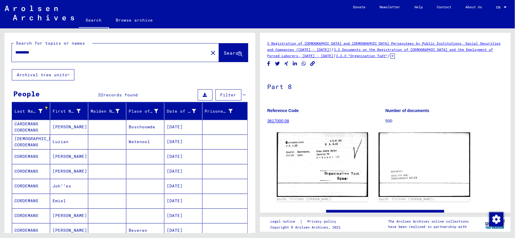
drag, startPoint x: 55, startPoint y: 53, endPoint x: 1, endPoint y: 79, distance: 60.5
click at [1, 79] on div "Search for topics or names ********* close Search Archival tree units People 32…" at bounding box center [129, 130] width 258 height 204
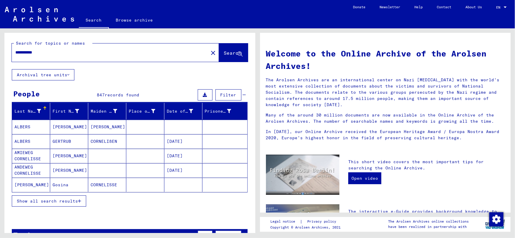
click at [60, 55] on input "**********" at bounding box center [108, 52] width 186 height 6
type input "**********"
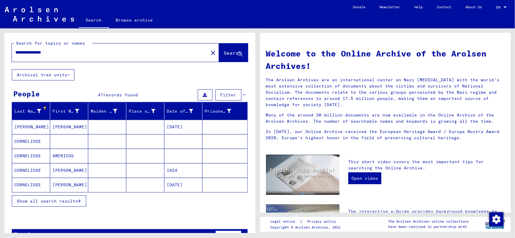
click at [61, 206] on div "Show all search results" at bounding box center [130, 200] width 236 height 17
click at [60, 202] on button "Show all search results" at bounding box center [49, 200] width 74 height 11
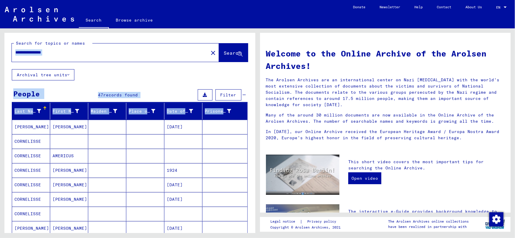
drag, startPoint x: 251, startPoint y: 100, endPoint x: 250, endPoint y: 104, distance: 3.9
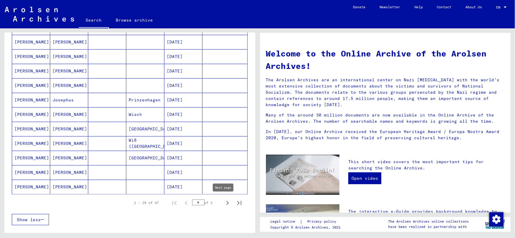
click at [224, 204] on icon "Next page" at bounding box center [228, 203] width 8 height 8
type input "*"
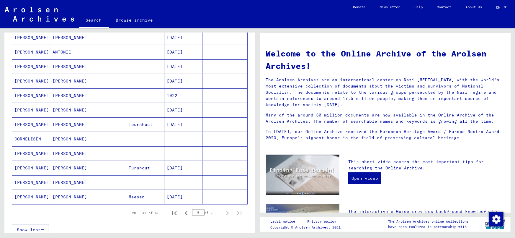
scroll to position [233, 0]
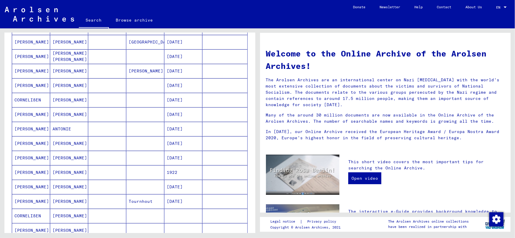
click at [184, 114] on mat-cell "[DATE]" at bounding box center [184, 114] width 38 height 14
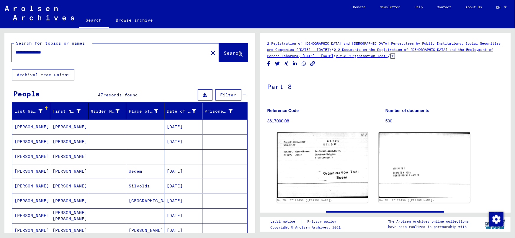
click at [64, 55] on input "**********" at bounding box center [110, 52] width 190 height 6
type input "**********"
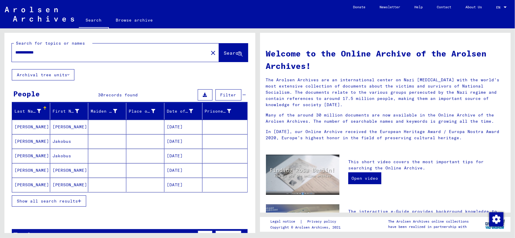
click at [62, 201] on span "Show all search results" at bounding box center [47, 200] width 61 height 5
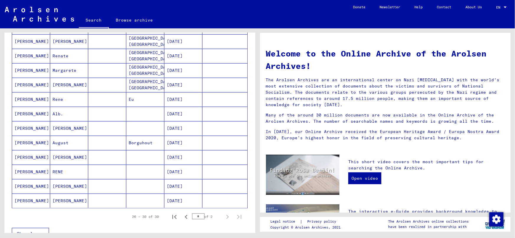
scroll to position [274, 0]
click at [171, 216] on icon "First page" at bounding box center [174, 216] width 8 height 8
click at [224, 214] on icon "Next page" at bounding box center [228, 216] width 8 height 8
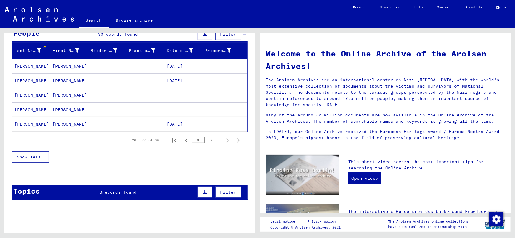
scroll to position [60, 0]
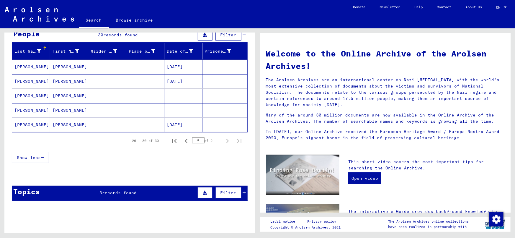
click at [181, 68] on mat-cell "[DATE]" at bounding box center [184, 67] width 38 height 14
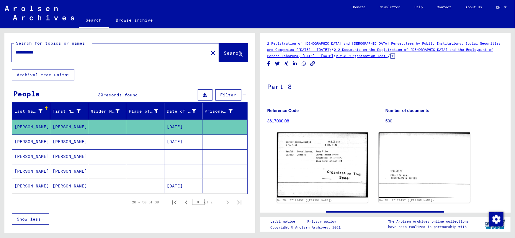
click at [61, 51] on input "**********" at bounding box center [110, 52] width 190 height 6
click at [62, 141] on mat-cell "[PERSON_NAME]" at bounding box center [69, 141] width 38 height 14
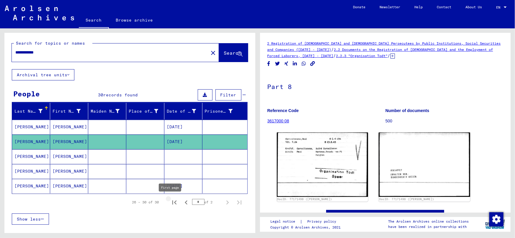
click at [172, 200] on icon "First page" at bounding box center [174, 202] width 4 height 4
type input "*"
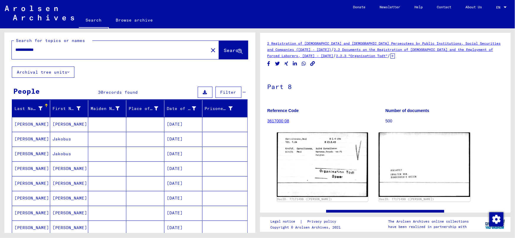
scroll to position [1, 0]
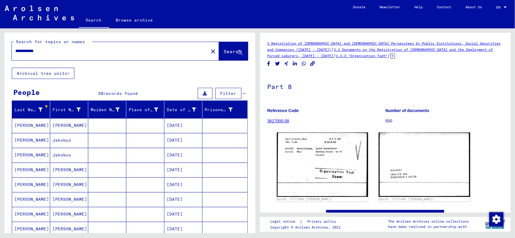
drag, startPoint x: 71, startPoint y: 51, endPoint x: 1, endPoint y: 59, distance: 71.4
click at [1, 59] on div "**********" at bounding box center [129, 130] width 258 height 204
click at [224, 51] on span "Search" at bounding box center [233, 51] width 18 height 6
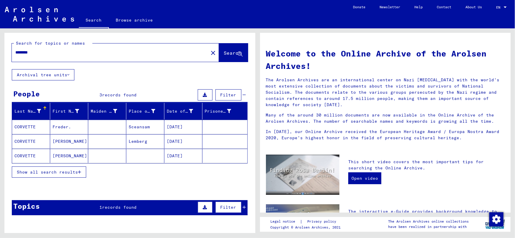
click at [70, 177] on div "Show all search results" at bounding box center [130, 171] width 236 height 17
click at [70, 172] on span "Show all search results" at bounding box center [47, 171] width 61 height 5
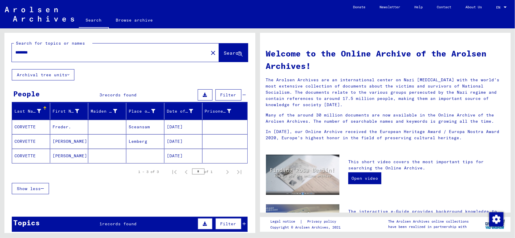
click at [150, 191] on div "Show less" at bounding box center [130, 188] width 236 height 17
click at [125, 219] on div "Topics 1 records found Filter" at bounding box center [130, 223] width 236 height 15
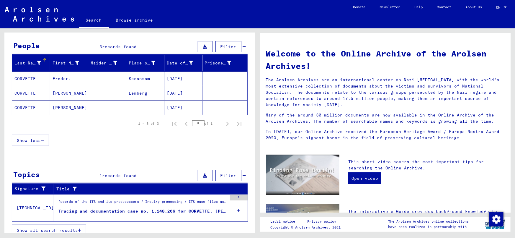
scroll to position [53, 0]
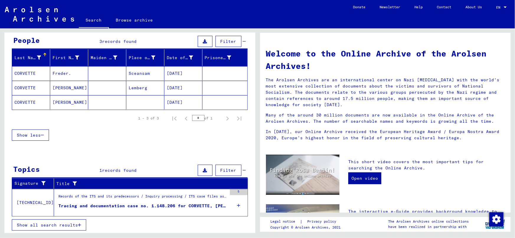
click at [153, 196] on div "Records of the ITS and its predecessors / Inquiry processing / ITS case files a…" at bounding box center [142, 197] width 169 height 8
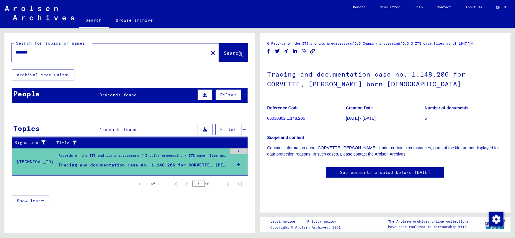
click at [88, 91] on div "People 3 records found Filter" at bounding box center [130, 95] width 236 height 15
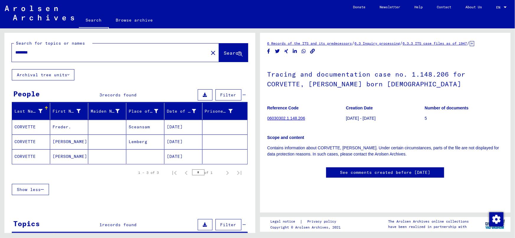
drag, startPoint x: 42, startPoint y: 53, endPoint x: 1, endPoint y: 61, distance: 41.7
click at [1, 60] on div "Search for topics or names ******** close Search Archival tree units People 3 r…" at bounding box center [129, 130] width 258 height 204
type input "**********"
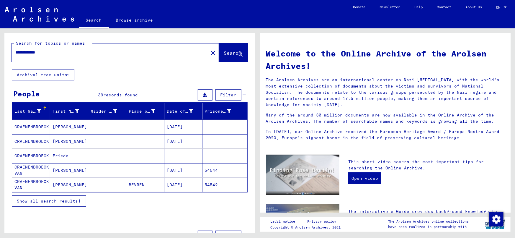
click at [69, 201] on span "Show all search results" at bounding box center [47, 200] width 61 height 5
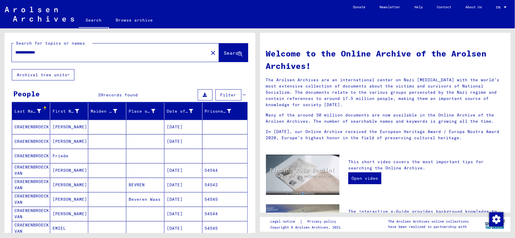
click at [165, 145] on mat-cell "[DATE]" at bounding box center [184, 141] width 38 height 14
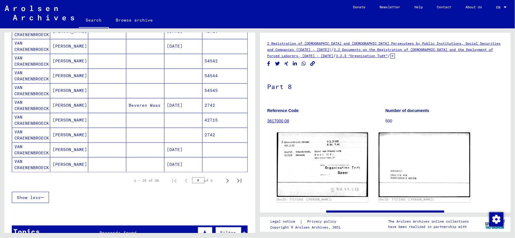
scroll to position [318, 0]
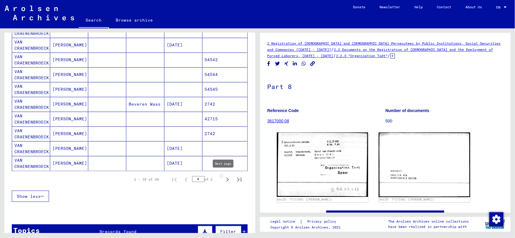
click at [224, 178] on icon "Next page" at bounding box center [228, 179] width 8 height 8
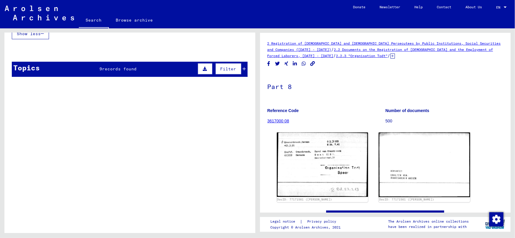
drag, startPoint x: 255, startPoint y: 165, endPoint x: 247, endPoint y: 137, distance: 29.7
click at [248, 125] on div "**********" at bounding box center [129, 135] width 251 height 204
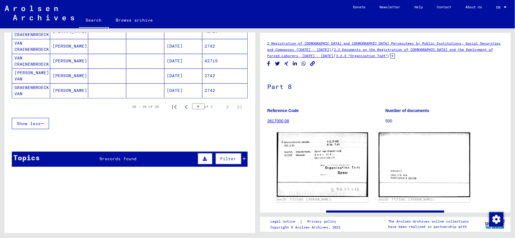
scroll to position [237, 0]
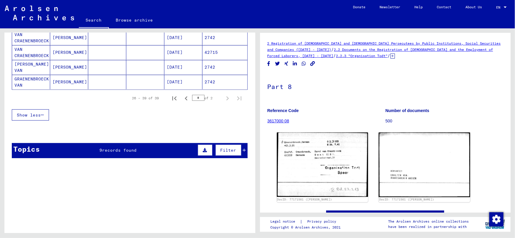
click at [168, 146] on div "Topics 9 records found Filter" at bounding box center [130, 150] width 236 height 15
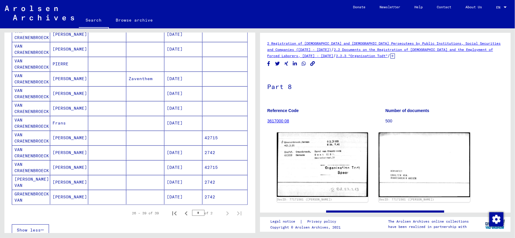
scroll to position [134, 0]
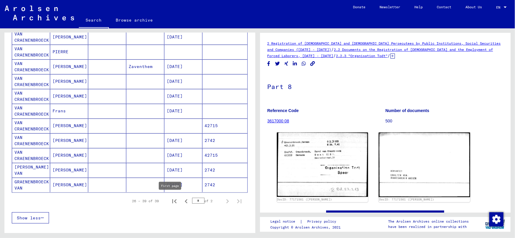
click at [171, 201] on icon "First page" at bounding box center [174, 201] width 8 height 8
type input "*"
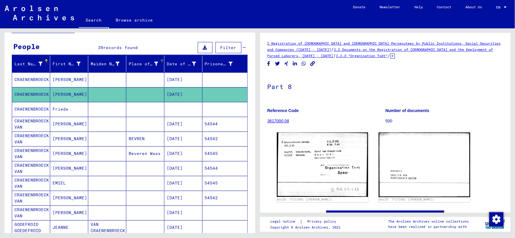
scroll to position [53, 0]
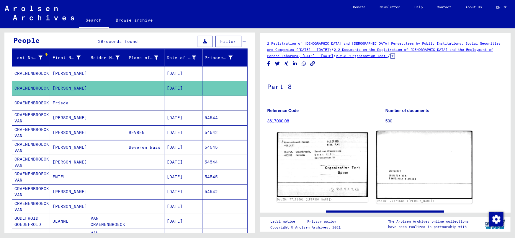
click at [408, 154] on img at bounding box center [425, 165] width 96 height 68
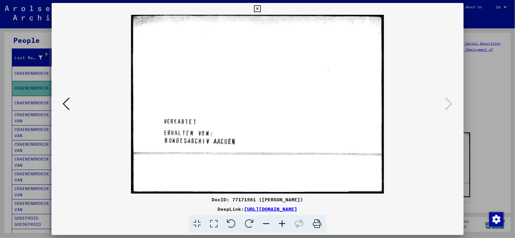
click at [481, 105] on div at bounding box center [257, 119] width 515 height 238
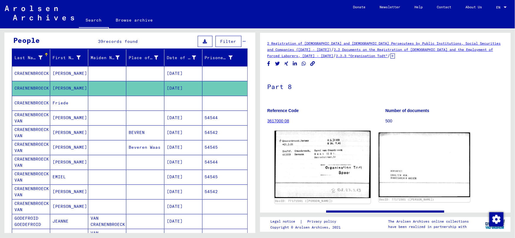
click at [297, 170] on img at bounding box center [323, 164] width 96 height 67
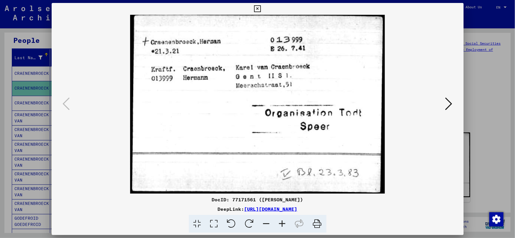
click at [295, 170] on img at bounding box center [258, 104] width 372 height 179
click at [108, 135] on img at bounding box center [258, 104] width 372 height 179
click at [1, 66] on div at bounding box center [257, 119] width 515 height 238
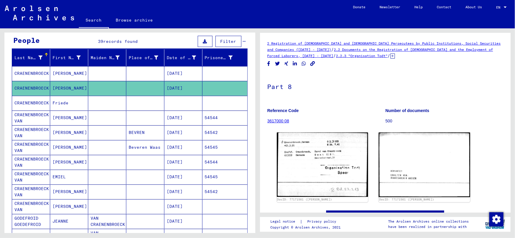
scroll to position [0, 0]
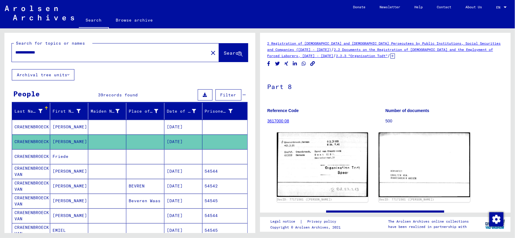
drag, startPoint x: 1, startPoint y: 59, endPoint x: 1, endPoint y: 35, distance: 23.9
click at [1, 39] on div "**********" at bounding box center [129, 130] width 258 height 204
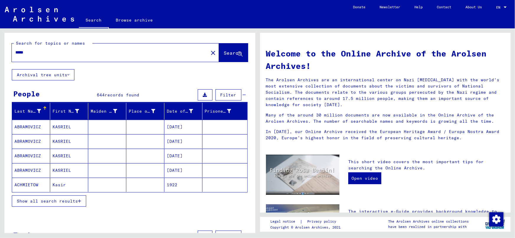
drag, startPoint x: 68, startPoint y: 55, endPoint x: 65, endPoint y: 57, distance: 3.4
click at [68, 56] on div "*****" at bounding box center [107, 52] width 190 height 13
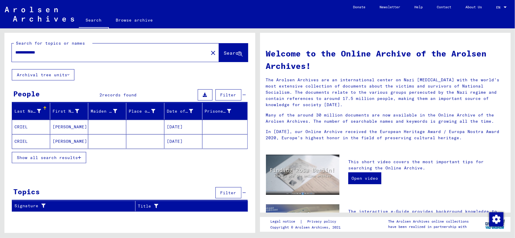
click at [68, 157] on span "Show all search results" at bounding box center [47, 157] width 61 height 5
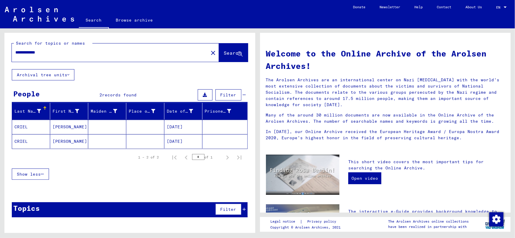
click at [184, 122] on mat-cell "[DATE]" at bounding box center [184, 127] width 38 height 14
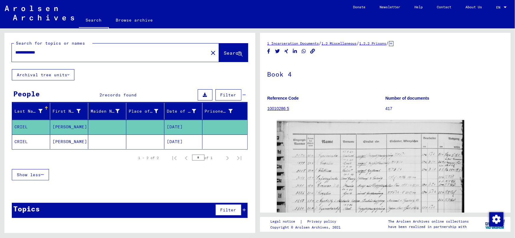
click at [185, 141] on mat-cell "[DATE]" at bounding box center [184, 141] width 38 height 14
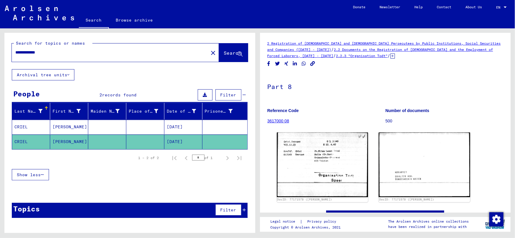
drag, startPoint x: 72, startPoint y: 59, endPoint x: 1, endPoint y: 61, distance: 71.5
click at [1, 61] on div "**********" at bounding box center [129, 130] width 258 height 204
click at [265, 82] on yv-its-full-details "2 Registration of [DEMOGRAPHIC_DATA] and [DEMOGRAPHIC_DATA] Persecutees by Publ…" at bounding box center [385, 136] width 251 height 193
drag, startPoint x: 55, startPoint y: 50, endPoint x: 1, endPoint y: 51, distance: 54.6
click at [1, 51] on div "**********" at bounding box center [129, 130] width 258 height 204
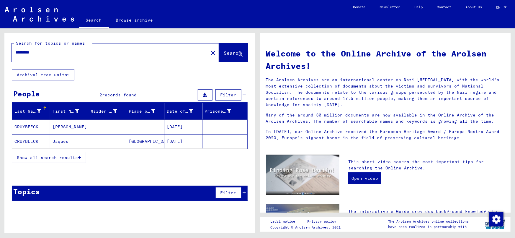
click at [61, 155] on span "Show all search results" at bounding box center [47, 157] width 61 height 5
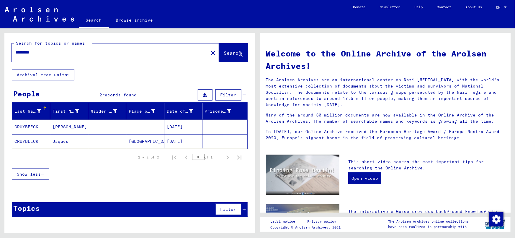
drag, startPoint x: 37, startPoint y: 53, endPoint x: 1, endPoint y: 59, distance: 37.1
click at [1, 59] on div "Search for topics or names ********* close Search Archival tree units People 2 …" at bounding box center [129, 130] width 258 height 204
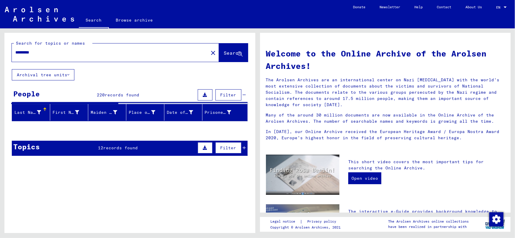
click at [90, 149] on div "Topics 12 records found Filter" at bounding box center [130, 148] width 236 height 15
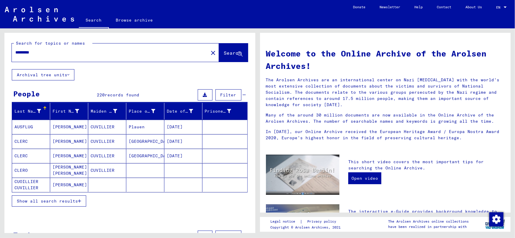
click at [256, 89] on div "Search for topics or names ********* close Search Archival tree units People 22…" at bounding box center [129, 130] width 258 height 204
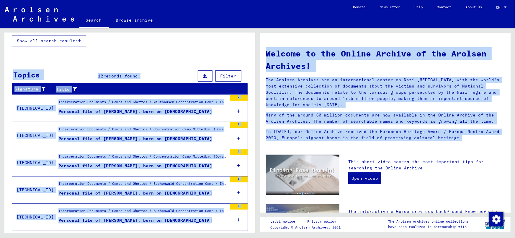
scroll to position [174, 0]
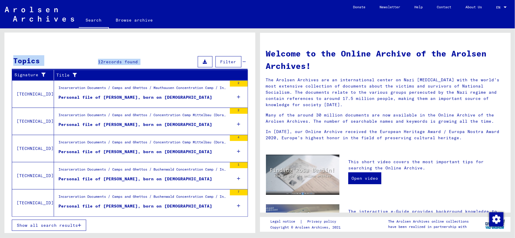
drag, startPoint x: 255, startPoint y: 94, endPoint x: 257, endPoint y: 194, distance: 100.7
click at [257, 194] on div "Search for topics or names ********* close Search Archival tree units People 22…" at bounding box center [129, 130] width 258 height 204
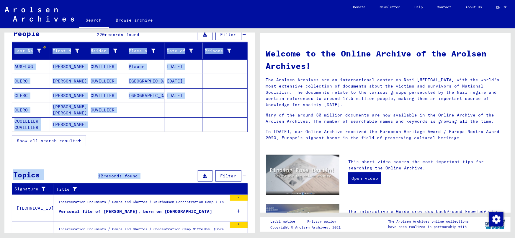
scroll to position [0, 0]
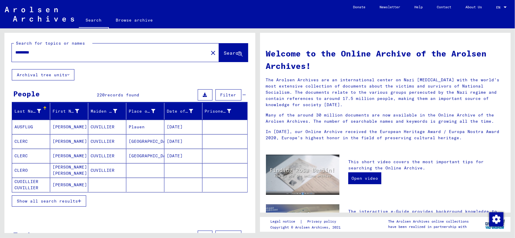
click at [50, 50] on input "*********" at bounding box center [108, 52] width 186 height 6
type input "**********"
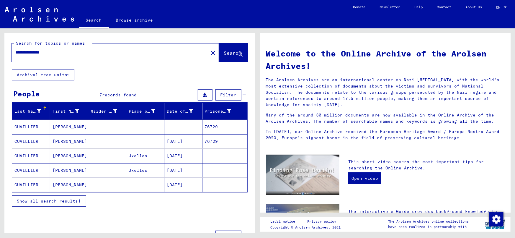
click at [63, 200] on span "Show all search results" at bounding box center [47, 200] width 61 height 5
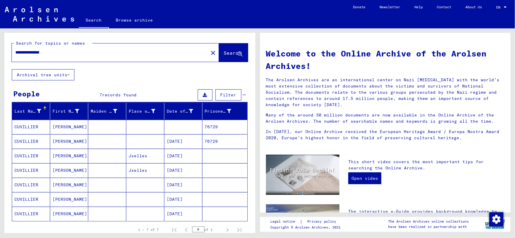
click at [181, 139] on mat-cell "[DATE]" at bounding box center [184, 141] width 38 height 14
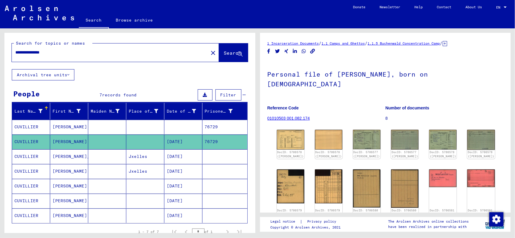
click at [179, 215] on mat-cell "[DATE]" at bounding box center [184, 215] width 38 height 14
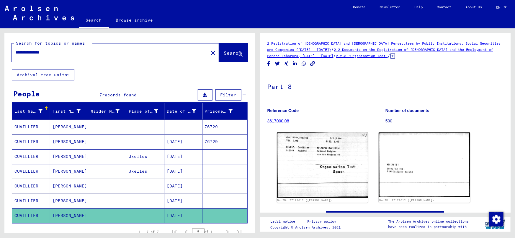
click at [186, 140] on mat-cell "[DATE]" at bounding box center [184, 141] width 38 height 14
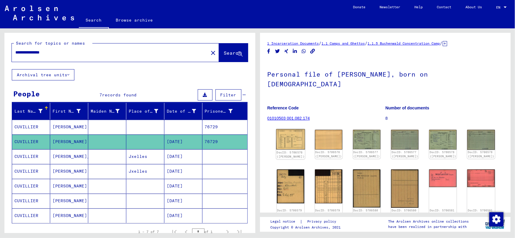
click at [288, 131] on img at bounding box center [290, 139] width 29 height 21
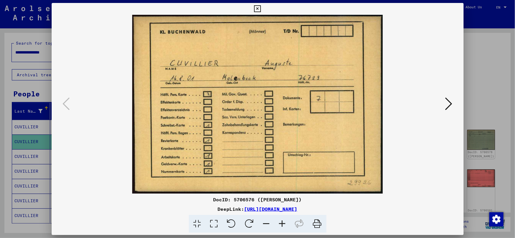
click at [449, 103] on icon at bounding box center [449, 104] width 7 height 14
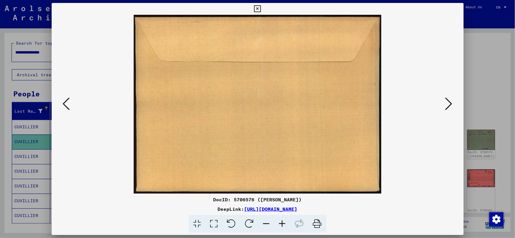
click at [448, 103] on icon at bounding box center [449, 104] width 7 height 14
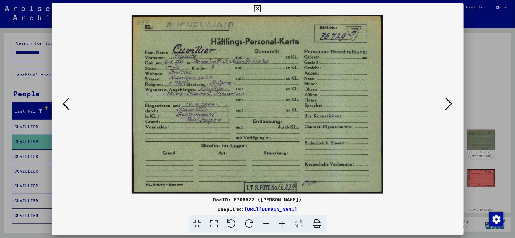
click at [453, 105] on button at bounding box center [449, 104] width 11 height 17
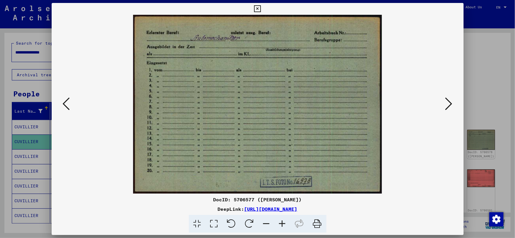
click at [452, 103] on icon at bounding box center [449, 104] width 7 height 14
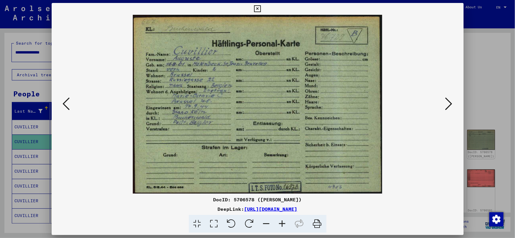
click at [444, 104] on img at bounding box center [258, 104] width 372 height 179
click at [446, 103] on icon at bounding box center [449, 104] width 7 height 14
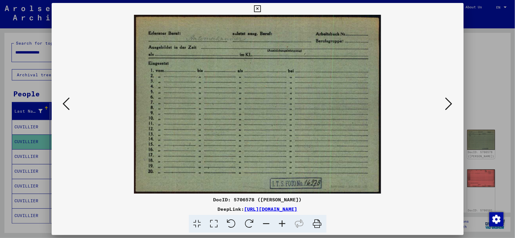
click at [446, 103] on icon at bounding box center [449, 104] width 7 height 14
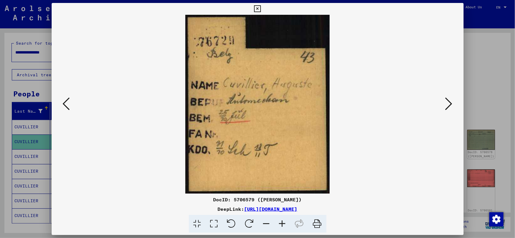
click at [449, 103] on icon at bounding box center [449, 104] width 7 height 14
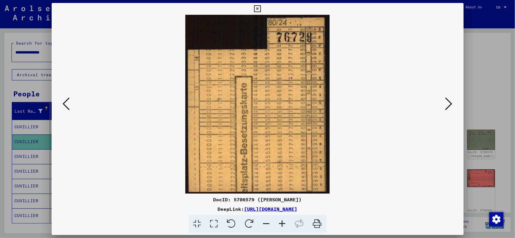
click at [449, 100] on icon at bounding box center [449, 104] width 7 height 14
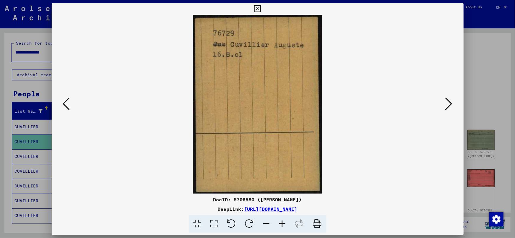
click at [449, 100] on icon at bounding box center [449, 104] width 7 height 14
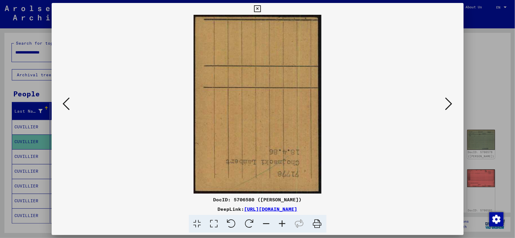
click at [449, 100] on icon at bounding box center [449, 104] width 7 height 14
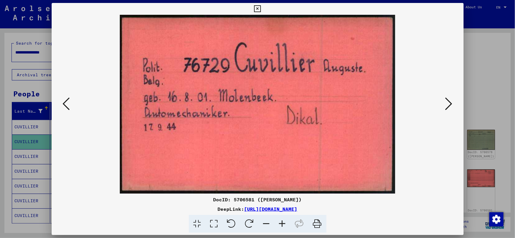
click at [449, 100] on icon at bounding box center [449, 104] width 7 height 14
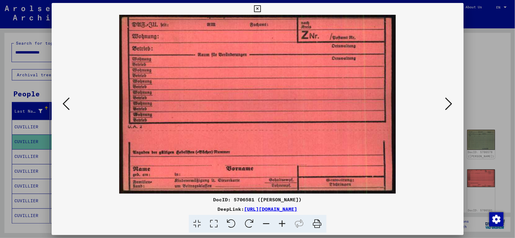
click at [449, 100] on icon at bounding box center [449, 104] width 7 height 14
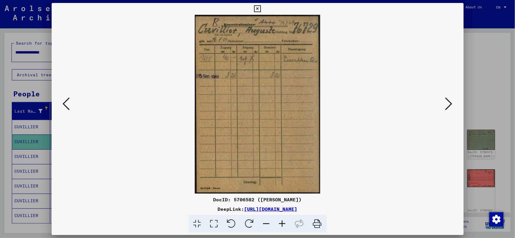
click at [449, 100] on icon at bounding box center [449, 104] width 7 height 14
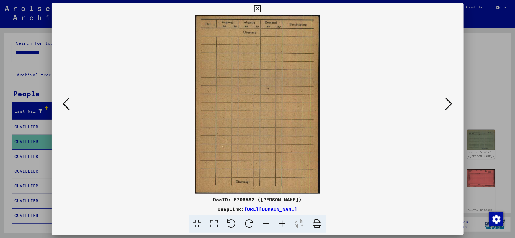
click at [449, 100] on icon at bounding box center [449, 104] width 7 height 14
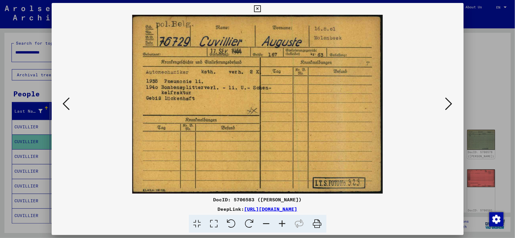
click at [453, 99] on button at bounding box center [449, 104] width 11 height 17
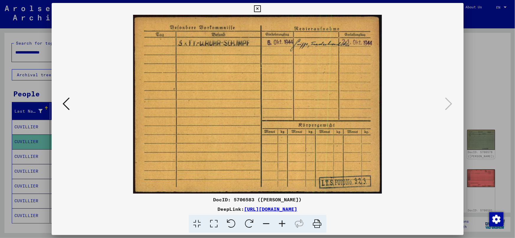
click at [494, 91] on div at bounding box center [257, 119] width 515 height 238
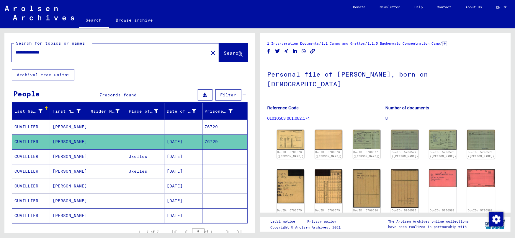
click at [196, 123] on mat-cell at bounding box center [184, 127] width 38 height 14
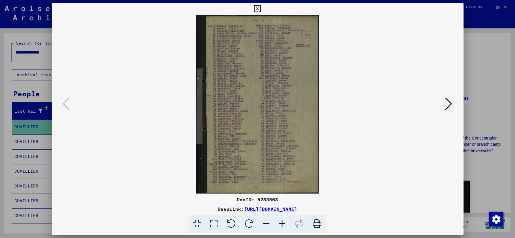
click at [281, 219] on icon at bounding box center [283, 224] width 16 height 18
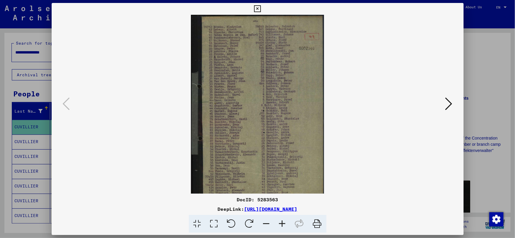
click at [281, 219] on icon at bounding box center [283, 224] width 16 height 18
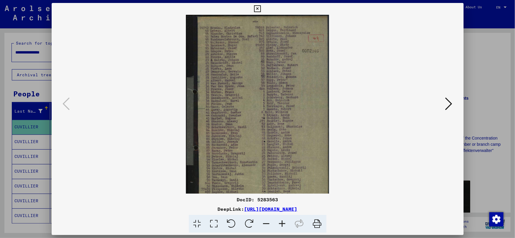
click at [281, 219] on icon at bounding box center [283, 224] width 16 height 18
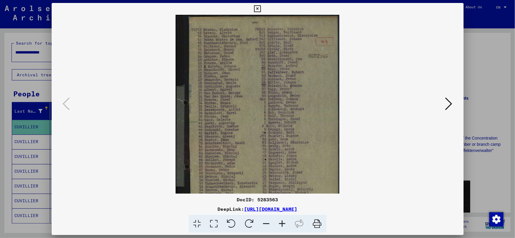
click at [281, 219] on icon at bounding box center [283, 224] width 16 height 18
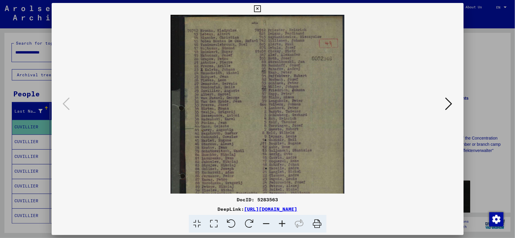
click at [281, 219] on icon at bounding box center [283, 224] width 16 height 18
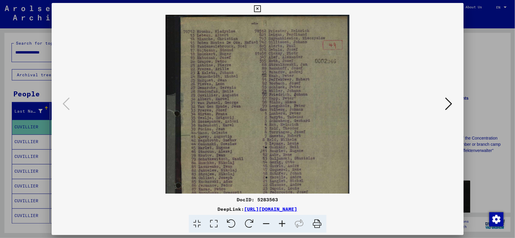
click at [281, 219] on icon at bounding box center [283, 224] width 16 height 18
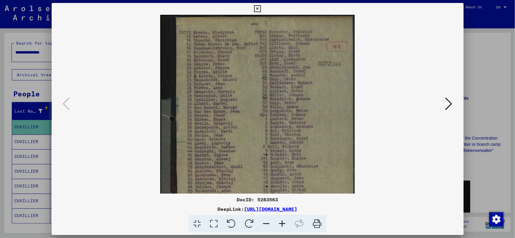
click at [281, 219] on icon at bounding box center [283, 224] width 16 height 18
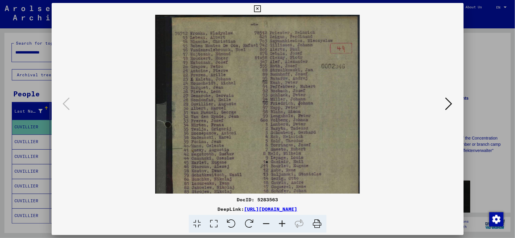
click at [281, 219] on icon at bounding box center [283, 224] width 16 height 18
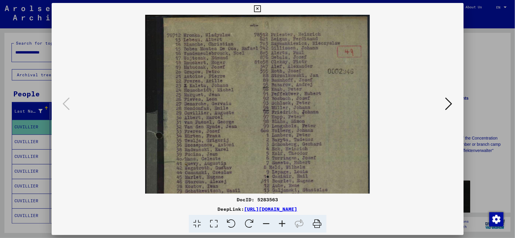
click at [281, 219] on icon at bounding box center [283, 224] width 16 height 18
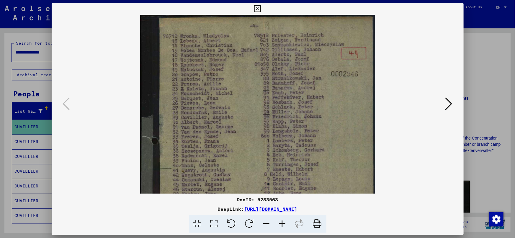
click at [281, 219] on icon at bounding box center [283, 224] width 16 height 18
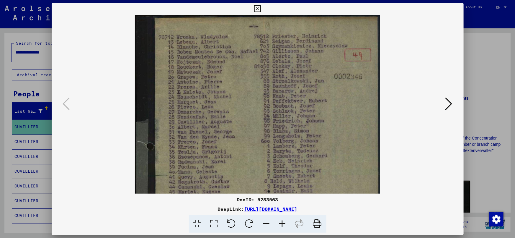
click at [485, 70] on div at bounding box center [257, 119] width 515 height 238
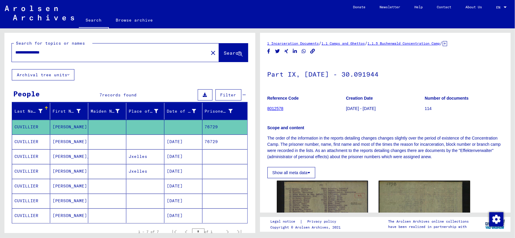
click at [182, 218] on mat-cell "[DATE]" at bounding box center [184, 215] width 38 height 14
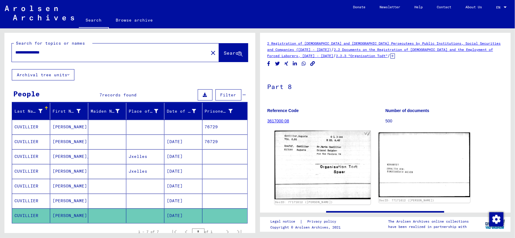
click at [327, 169] on img at bounding box center [323, 165] width 96 height 69
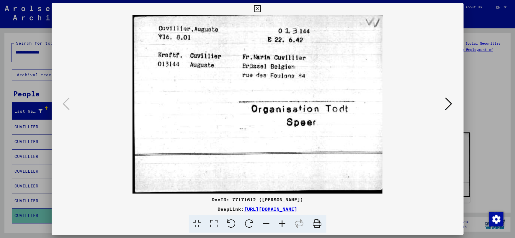
click at [485, 65] on div at bounding box center [257, 119] width 515 height 238
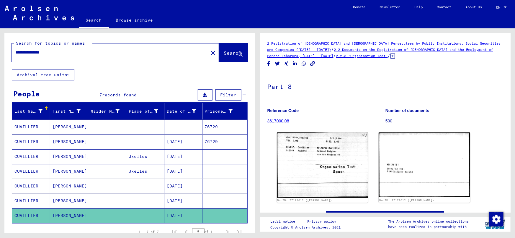
click at [112, 137] on mat-cell at bounding box center [107, 141] width 38 height 14
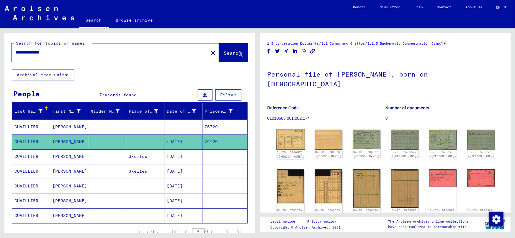
click at [289, 133] on img at bounding box center [290, 139] width 29 height 21
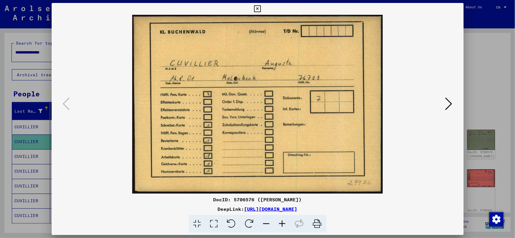
click at [446, 102] on icon at bounding box center [449, 104] width 7 height 14
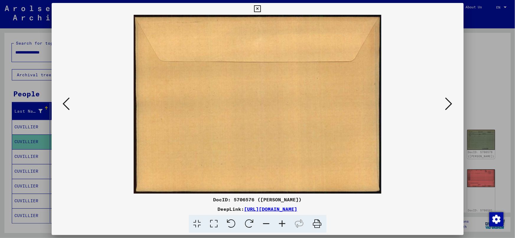
click at [446, 102] on icon at bounding box center [449, 104] width 7 height 14
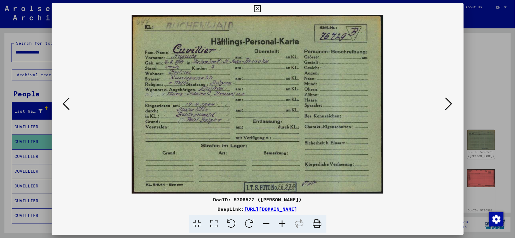
click at [277, 224] on icon at bounding box center [283, 224] width 16 height 18
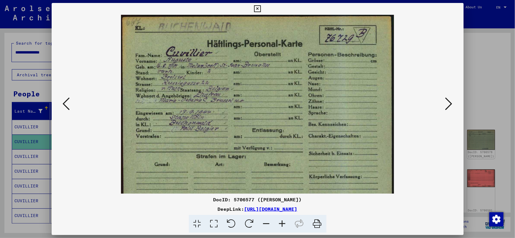
click at [277, 224] on icon at bounding box center [283, 224] width 16 height 18
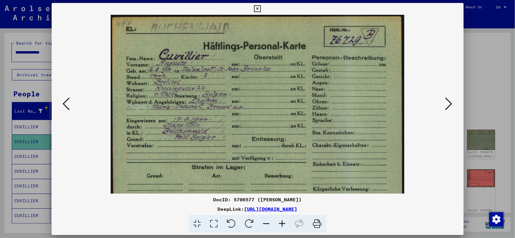
click at [277, 224] on icon at bounding box center [283, 224] width 16 height 18
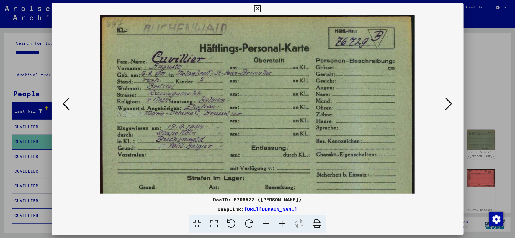
click at [277, 224] on icon at bounding box center [283, 224] width 16 height 18
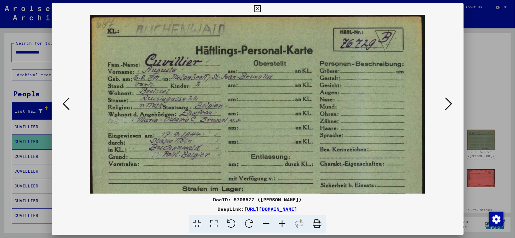
click at [277, 224] on icon at bounding box center [283, 224] width 16 height 18
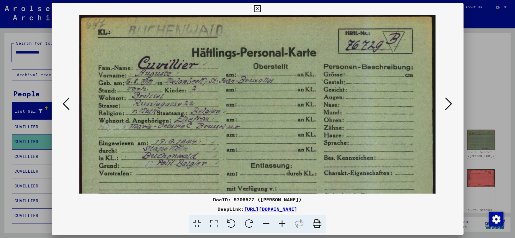
click at [277, 224] on icon at bounding box center [283, 224] width 16 height 18
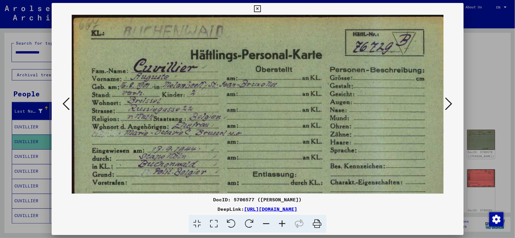
click at [277, 224] on icon at bounding box center [283, 224] width 16 height 18
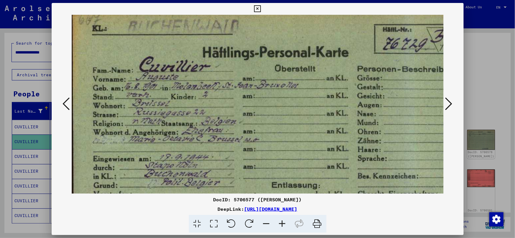
scroll to position [8, 1]
drag, startPoint x: 233, startPoint y: 175, endPoint x: 232, endPoint y: 167, distance: 7.1
click at [232, 167] on img at bounding box center [280, 155] width 419 height 297
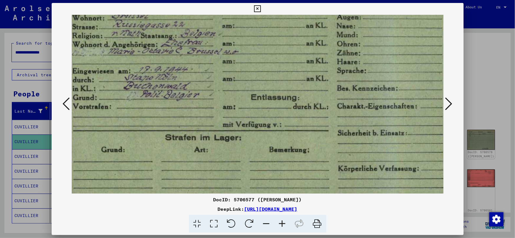
drag, startPoint x: 183, startPoint y: 187, endPoint x: 162, endPoint y: 100, distance: 89.7
click at [162, 100] on img at bounding box center [259, 68] width 419 height 297
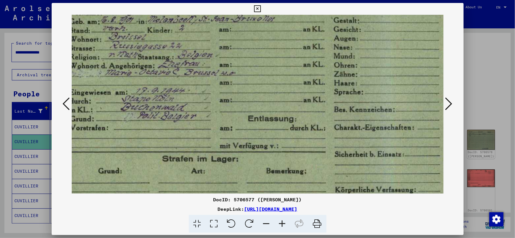
scroll to position [7, 32]
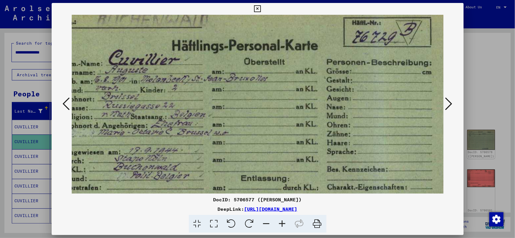
drag, startPoint x: 219, startPoint y: 77, endPoint x: 207, endPoint y: 170, distance: 93.4
click at [208, 165] on img at bounding box center [249, 149] width 419 height 297
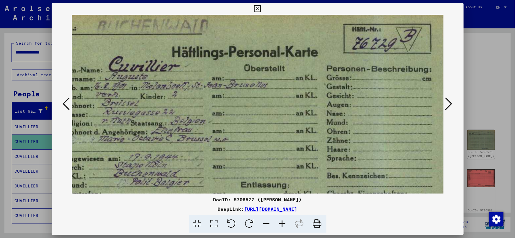
click at [452, 102] on icon at bounding box center [449, 104] width 7 height 14
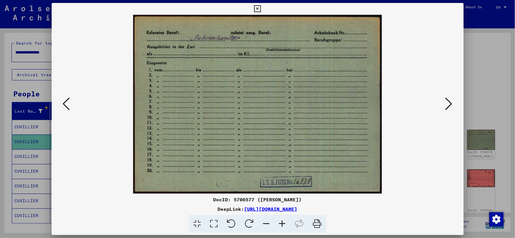
scroll to position [0, 0]
click at [452, 102] on icon at bounding box center [449, 104] width 7 height 14
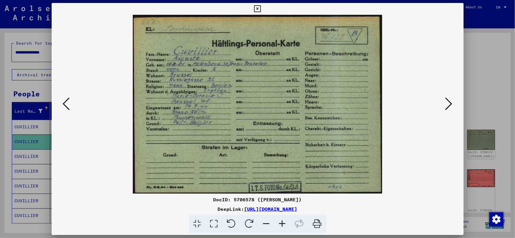
drag, startPoint x: 242, startPoint y: 101, endPoint x: 232, endPoint y: 142, distance: 41.8
click at [232, 142] on img at bounding box center [258, 104] width 250 height 179
click at [452, 103] on icon at bounding box center [449, 104] width 7 height 14
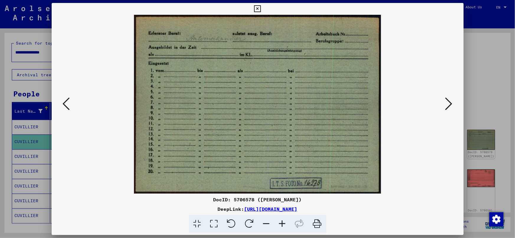
click at [452, 103] on icon at bounding box center [449, 104] width 7 height 14
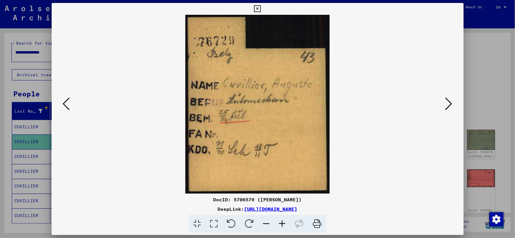
click at [452, 103] on icon at bounding box center [449, 104] width 7 height 14
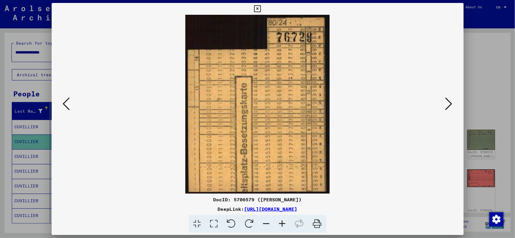
click at [452, 103] on icon at bounding box center [449, 104] width 7 height 14
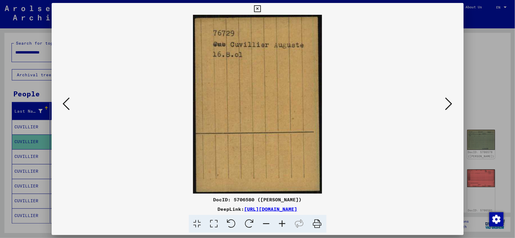
click at [503, 93] on div at bounding box center [257, 119] width 515 height 238
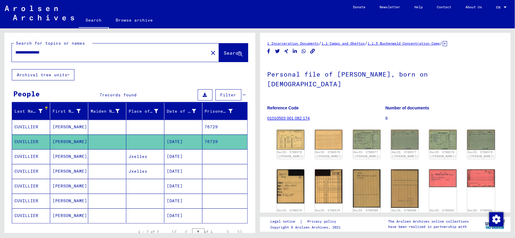
drag, startPoint x: 63, startPoint y: 52, endPoint x: 1, endPoint y: 67, distance: 64.2
click at [1, 65] on div "**********" at bounding box center [129, 130] width 258 height 204
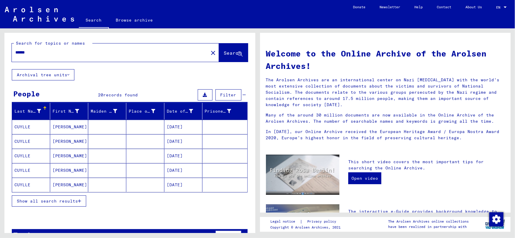
click at [62, 202] on span "Show all search results" at bounding box center [47, 200] width 61 height 5
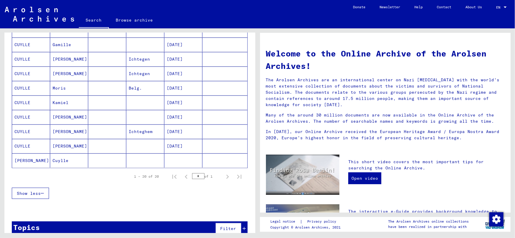
scroll to position [250, 0]
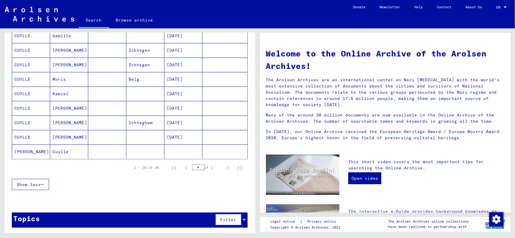
drag, startPoint x: 133, startPoint y: 209, endPoint x: 137, endPoint y: 206, distance: 4.4
click at [134, 208] on div "Search for topics or names ****** close Search Archival tree units People 20 re…" at bounding box center [129, 8] width 251 height 450
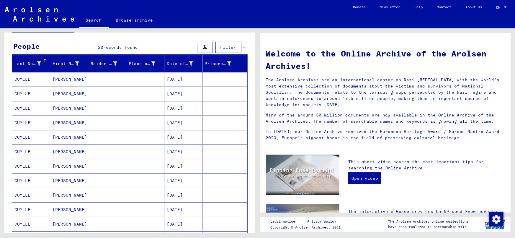
scroll to position [5, 0]
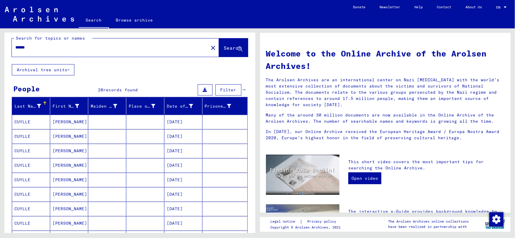
drag, startPoint x: 1, startPoint y: 47, endPoint x: 1, endPoint y: 55, distance: 7.7
click at [1, 54] on div "Search for topics or names ****** close Search Archival tree units People 20 re…" at bounding box center [129, 130] width 258 height 204
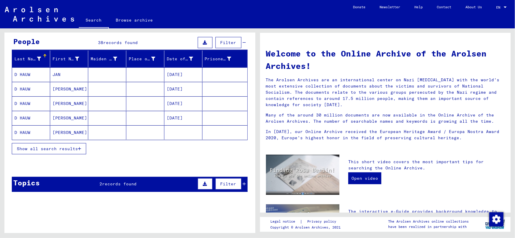
scroll to position [27, 0]
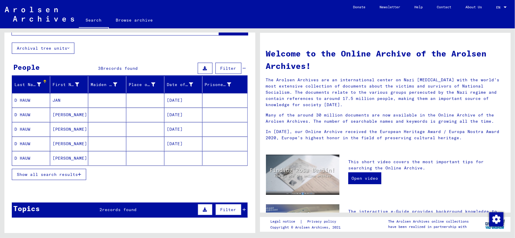
click at [110, 209] on span "records found" at bounding box center [119, 209] width 35 height 5
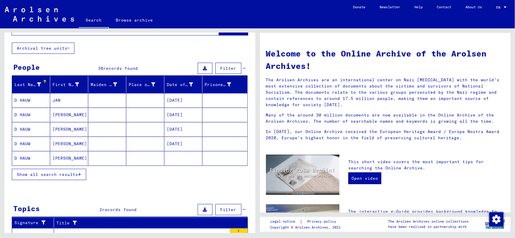
click at [185, 101] on mat-cell "[DATE]" at bounding box center [184, 100] width 38 height 14
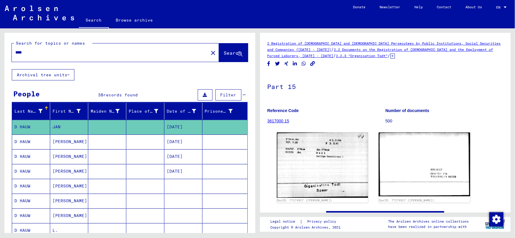
drag, startPoint x: 49, startPoint y: 53, endPoint x: 1, endPoint y: 56, distance: 48.9
click at [1, 56] on div "Search for topics or names **** close Search Archival tree units People 38 reco…" at bounding box center [129, 130] width 258 height 204
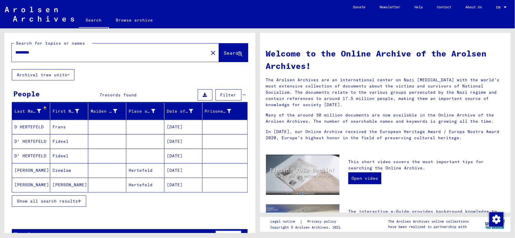
click at [50, 197] on button "Show all search results" at bounding box center [49, 200] width 74 height 11
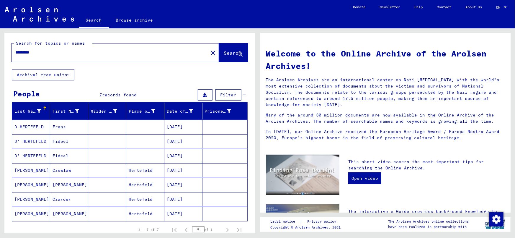
click at [74, 124] on mat-cell "Frans" at bounding box center [69, 127] width 38 height 14
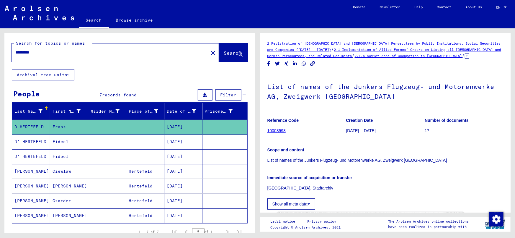
click at [53, 50] on input "*********" at bounding box center [110, 52] width 190 height 6
type input "*********"
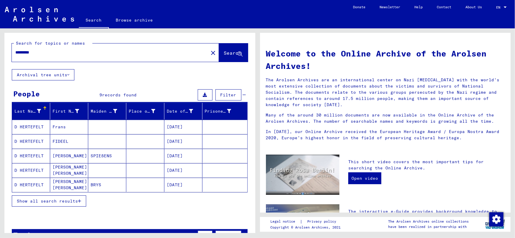
click at [67, 198] on span "Show all search results" at bounding box center [47, 200] width 61 height 5
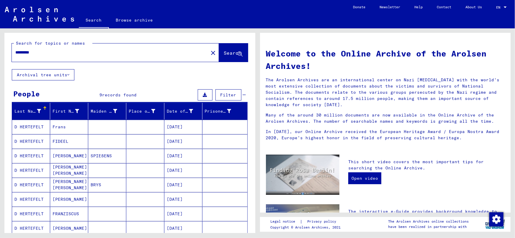
click at [179, 128] on mat-cell "[DATE]" at bounding box center [184, 127] width 38 height 14
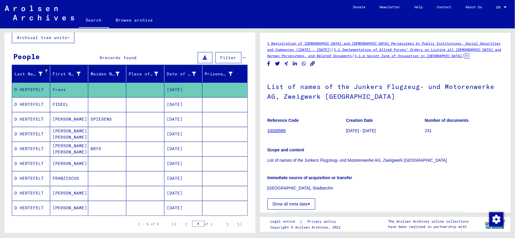
scroll to position [37, 0]
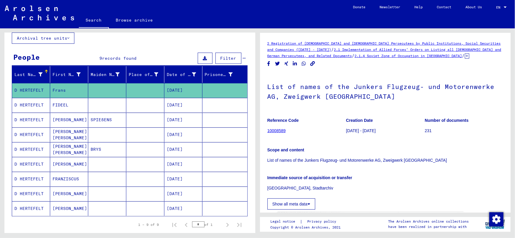
click at [177, 176] on mat-cell "[DATE]" at bounding box center [184, 179] width 38 height 14
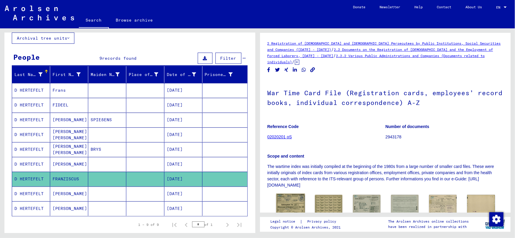
click at [279, 196] on img at bounding box center [290, 214] width 29 height 42
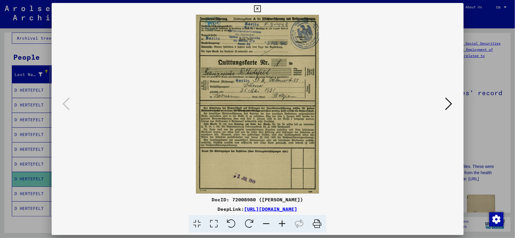
click at [454, 105] on button at bounding box center [449, 104] width 11 height 17
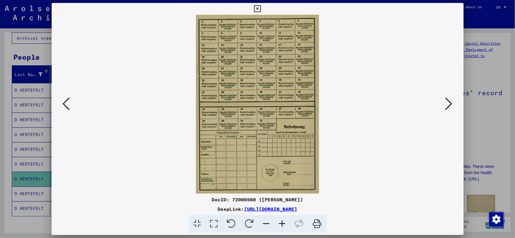
click at [453, 105] on button at bounding box center [449, 104] width 11 height 17
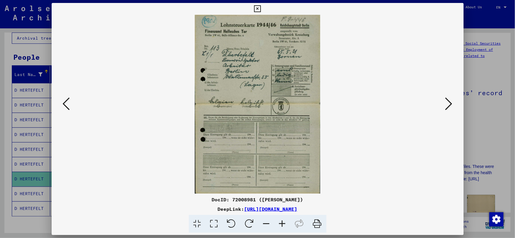
click at [453, 105] on button at bounding box center [449, 104] width 11 height 17
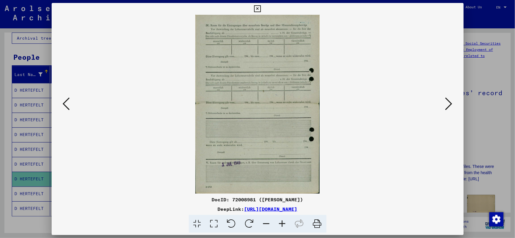
click at [453, 105] on button at bounding box center [449, 104] width 11 height 17
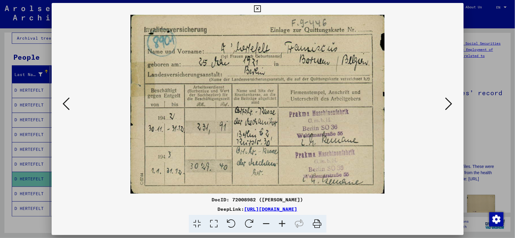
click at [453, 105] on button at bounding box center [449, 104] width 11 height 17
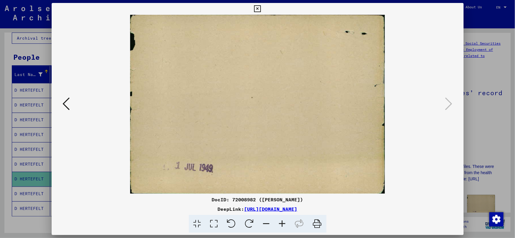
click at [479, 103] on div at bounding box center [257, 119] width 515 height 238
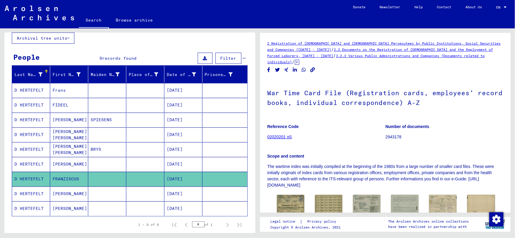
click at [173, 197] on mat-cell "[DATE]" at bounding box center [184, 193] width 38 height 14
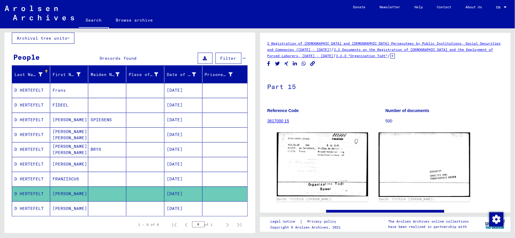
click at [173, 91] on mat-cell "[DATE]" at bounding box center [184, 90] width 38 height 14
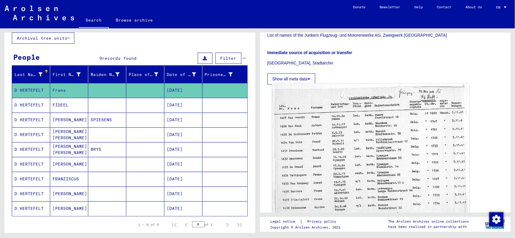
scroll to position [127, 0]
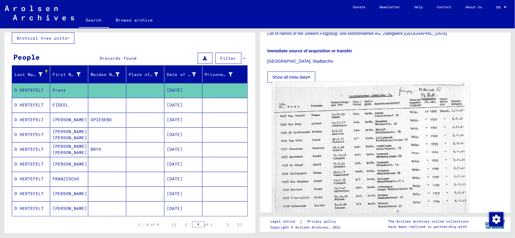
click at [335, 188] on img at bounding box center [370, 150] width 197 height 136
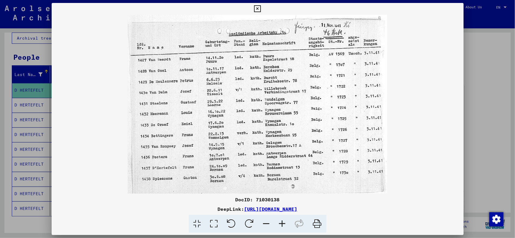
drag, startPoint x: 288, startPoint y: 142, endPoint x: 296, endPoint y: 141, distance: 7.4
click at [289, 142] on img at bounding box center [258, 104] width 412 height 179
drag, startPoint x: 490, startPoint y: 89, endPoint x: 488, endPoint y: 84, distance: 4.9
click at [490, 89] on div at bounding box center [257, 119] width 515 height 238
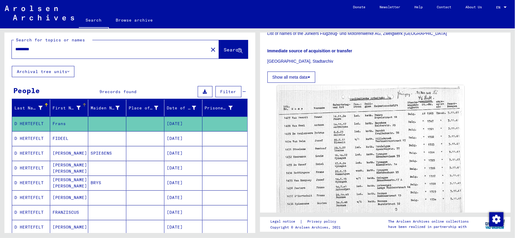
scroll to position [0, 0]
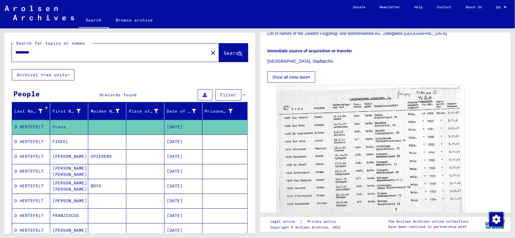
drag, startPoint x: 1, startPoint y: 58, endPoint x: 1, endPoint y: 63, distance: 5.3
click at [1, 68] on div "Search for topics or names ********* close Search Archival tree units People 9 …" at bounding box center [129, 130] width 258 height 204
type input "*****"
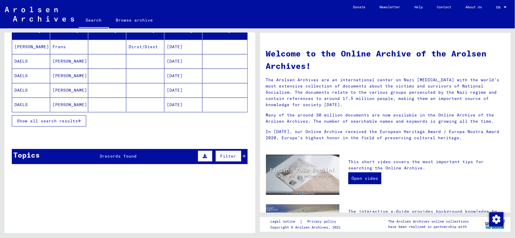
scroll to position [80, 0]
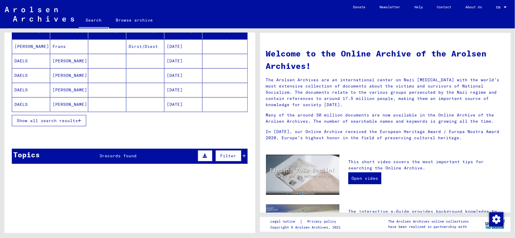
click at [123, 150] on div "Topics 3 records found Filter" at bounding box center [130, 156] width 236 height 15
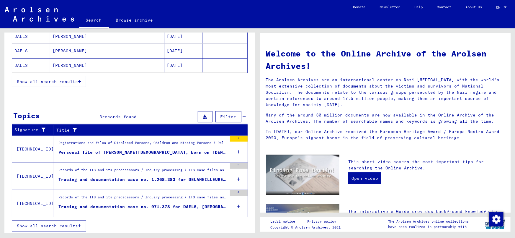
scroll to position [120, 0]
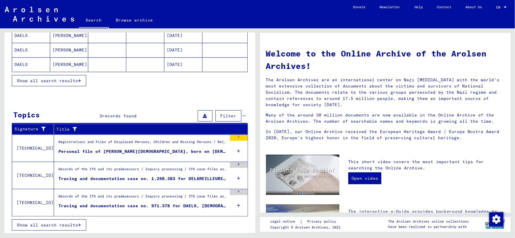
click at [154, 155] on figure "Personal file of [PERSON_NAME][DEMOGRAPHIC_DATA], born on [DEMOGRAPHIC_DATA] an…" at bounding box center [142, 152] width 169 height 9
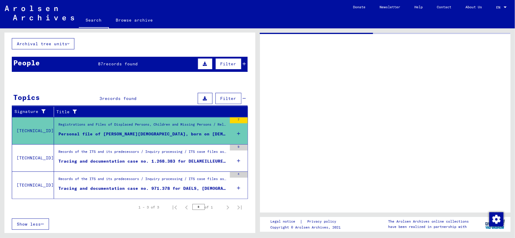
scroll to position [30, 0]
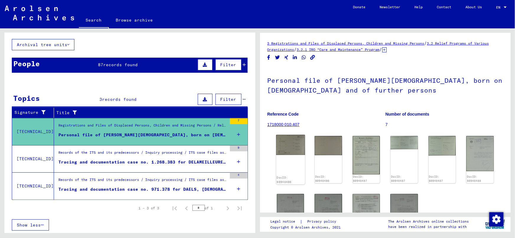
click at [292, 147] on img at bounding box center [290, 145] width 29 height 20
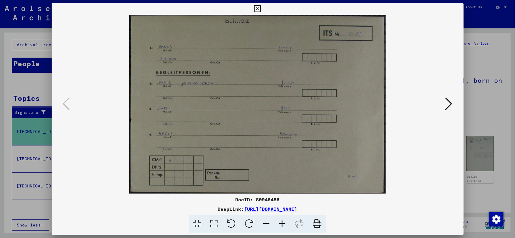
click at [454, 100] on button at bounding box center [449, 104] width 11 height 17
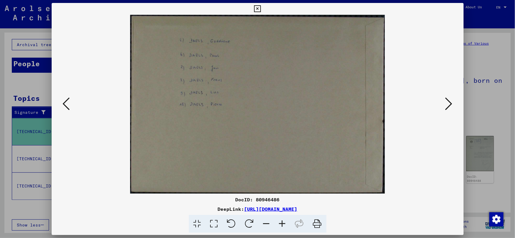
click at [452, 100] on icon at bounding box center [449, 104] width 7 height 14
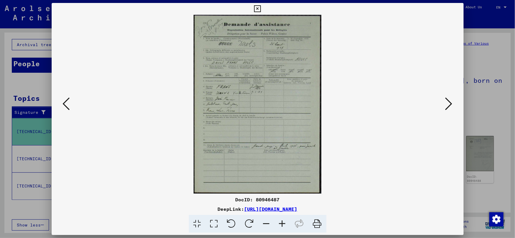
click at [452, 100] on icon at bounding box center [449, 104] width 7 height 14
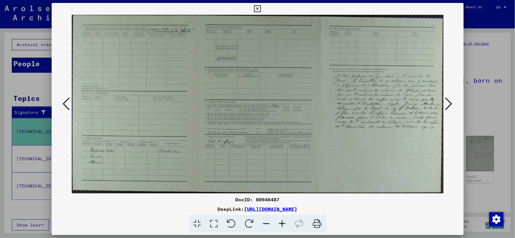
click at [452, 100] on icon at bounding box center [449, 104] width 7 height 14
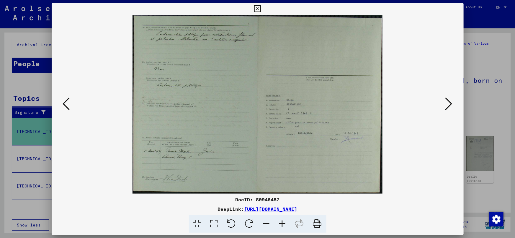
click at [452, 100] on icon at bounding box center [449, 104] width 7 height 14
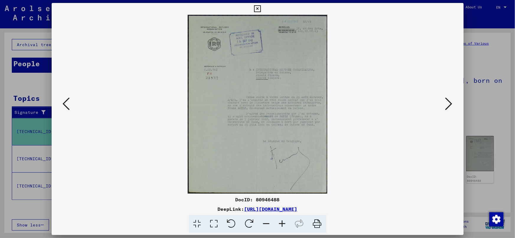
click at [493, 110] on div at bounding box center [257, 119] width 515 height 238
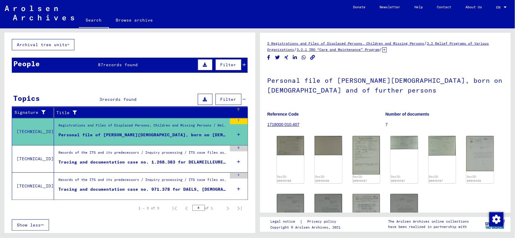
click at [129, 115] on div "Title" at bounding box center [146, 113] width 180 height 6
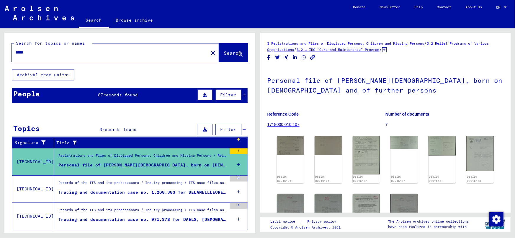
click at [103, 97] on div "87 records found" at bounding box center [118, 95] width 40 height 6
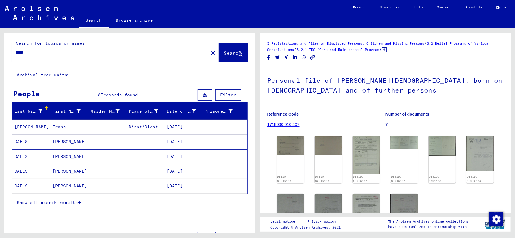
click at [61, 204] on button "Show all search results" at bounding box center [49, 202] width 74 height 11
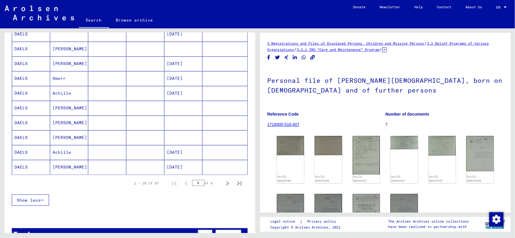
scroll to position [318, 0]
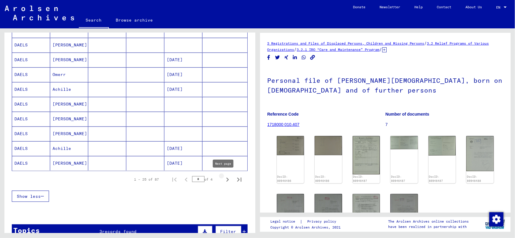
click at [224, 177] on icon "Next page" at bounding box center [228, 179] width 8 height 8
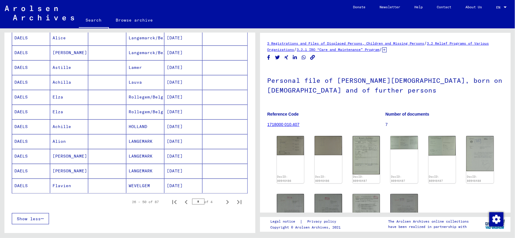
scroll to position [302, 0]
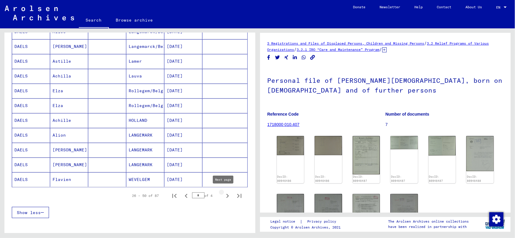
click at [224, 192] on icon "Next page" at bounding box center [228, 196] width 8 height 8
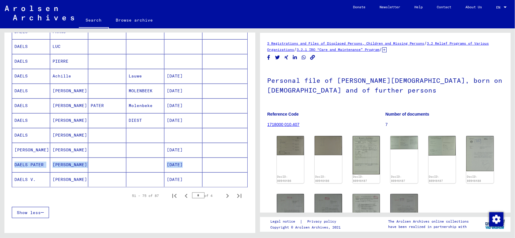
drag, startPoint x: 248, startPoint y: 156, endPoint x: 247, endPoint y: 149, distance: 7.4
click at [247, 149] on div "Last Name First Name Maiden Name Place of Birth Date of Birth Prisoner # [PERSO…" at bounding box center [129, 13] width 251 height 425
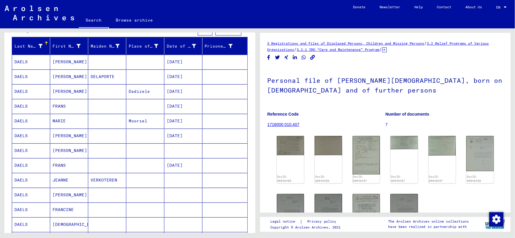
scroll to position [64, 0]
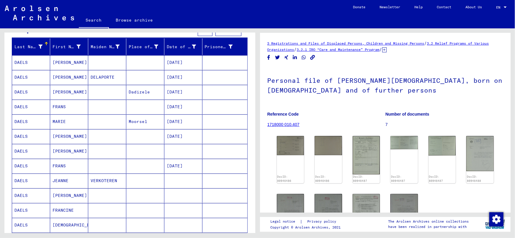
click at [170, 130] on mat-cell "[DATE]" at bounding box center [184, 136] width 38 height 14
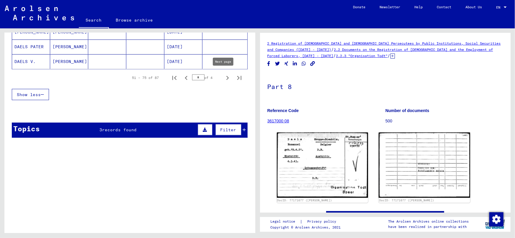
click at [227, 77] on icon "Next page" at bounding box center [228, 78] width 3 height 4
type input "*"
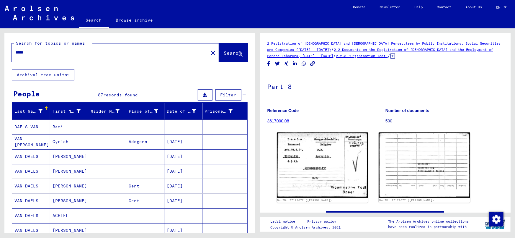
drag, startPoint x: 26, startPoint y: 55, endPoint x: 1, endPoint y: 55, distance: 25.4
click at [1, 55] on div "Search for topics or names ***** close Search Archival tree units People 87 rec…" at bounding box center [129, 130] width 258 height 204
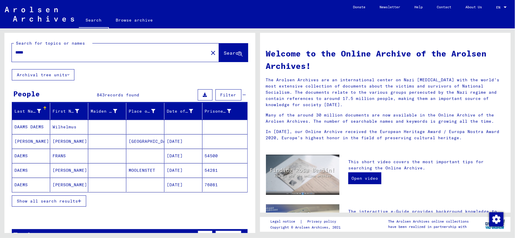
click at [44, 53] on input "*****" at bounding box center [108, 52] width 186 height 6
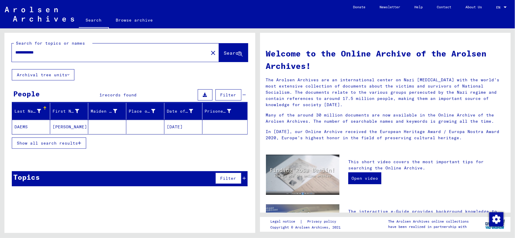
click at [71, 138] on button "Show all search results" at bounding box center [49, 142] width 74 height 11
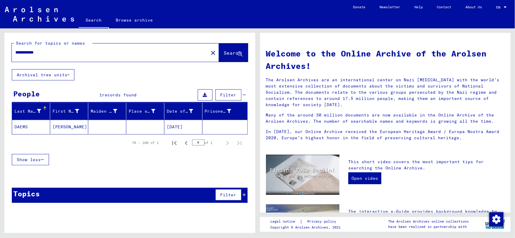
click at [98, 190] on div "Topics Filter" at bounding box center [130, 195] width 236 height 15
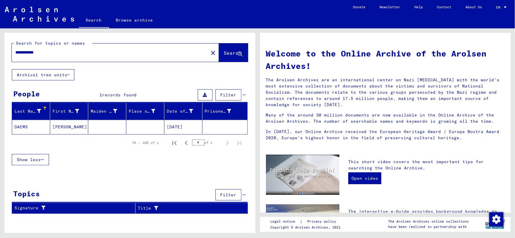
drag, startPoint x: 21, startPoint y: 47, endPoint x: 1, endPoint y: 45, distance: 20.4
click at [1, 45] on div "**********" at bounding box center [129, 130] width 258 height 204
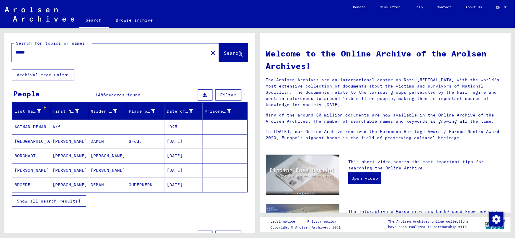
drag, startPoint x: 42, startPoint y: 53, endPoint x: 1, endPoint y: 53, distance: 41.1
click at [1, 53] on div "Search for topics or names ****** close Search Archival tree units People 1486 …" at bounding box center [129, 130] width 258 height 204
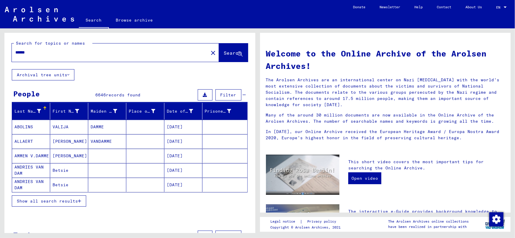
click at [47, 57] on div "*****" at bounding box center [107, 52] width 190 height 13
click at [48, 48] on div "*****" at bounding box center [107, 52] width 190 height 13
click at [46, 52] on input "*****" at bounding box center [108, 52] width 186 height 6
type input "**********"
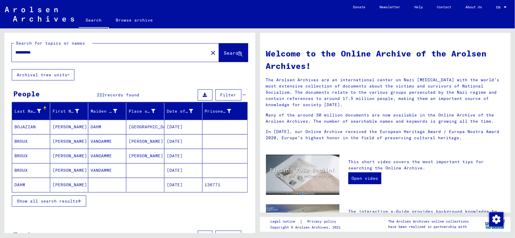
click at [53, 196] on button "Show all search results" at bounding box center [49, 200] width 74 height 11
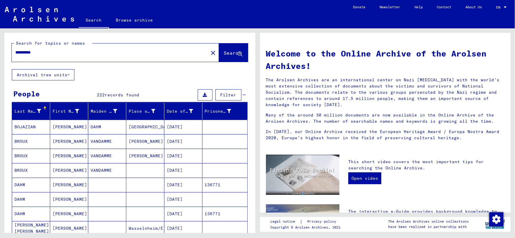
click at [140, 91] on div "People 222 records found Filter" at bounding box center [130, 95] width 236 height 15
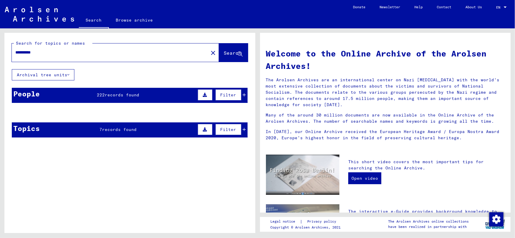
click at [153, 98] on div "People 222 records found Filter" at bounding box center [130, 95] width 236 height 15
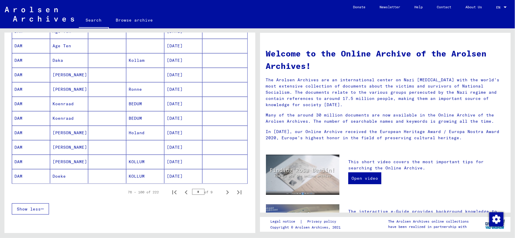
scroll to position [299, 0]
click at [171, 192] on icon "First page" at bounding box center [174, 191] width 8 height 8
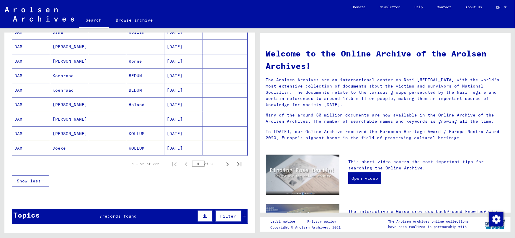
scroll to position [328, 0]
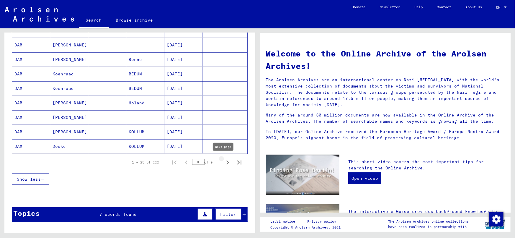
click at [224, 158] on icon "Next page" at bounding box center [228, 162] width 8 height 8
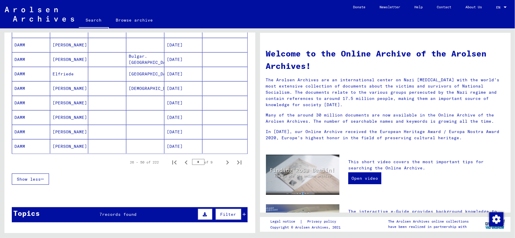
click at [224, 158] on icon "Next page" at bounding box center [228, 162] width 8 height 8
type input "*"
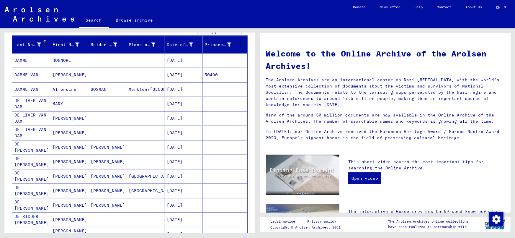
scroll to position [46, 0]
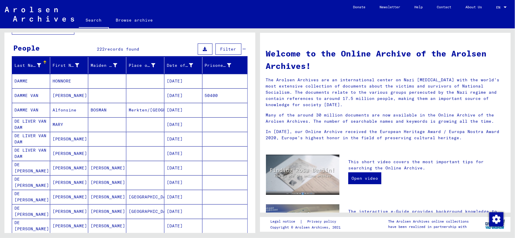
click at [184, 79] on mat-cell "[DATE]" at bounding box center [184, 81] width 38 height 14
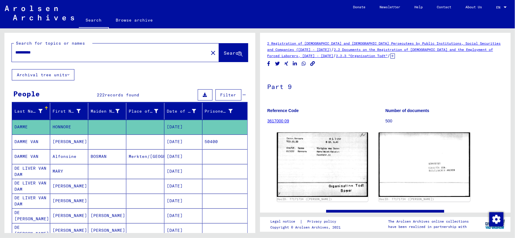
click at [16, 53] on input "**********" at bounding box center [110, 52] width 190 height 6
type input "**********"
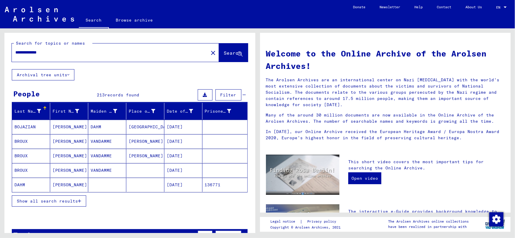
click at [70, 202] on span "Show all search results" at bounding box center [47, 200] width 61 height 5
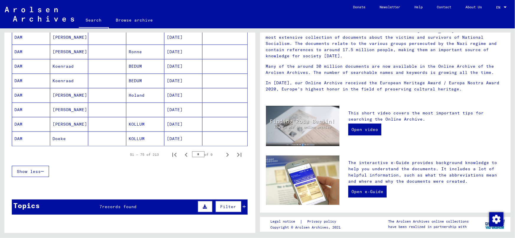
scroll to position [340, 0]
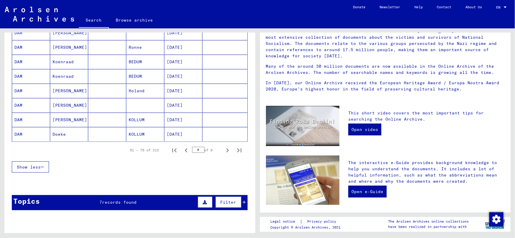
click at [153, 200] on div "Topics 7 records found Filter" at bounding box center [130, 202] width 236 height 15
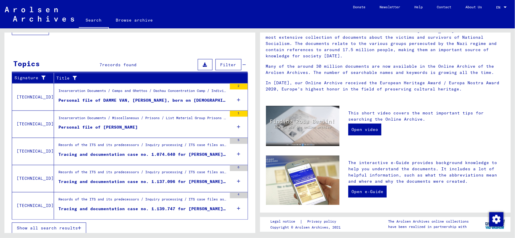
scroll to position [480, 0]
